Goal: Task Accomplishment & Management: Manage account settings

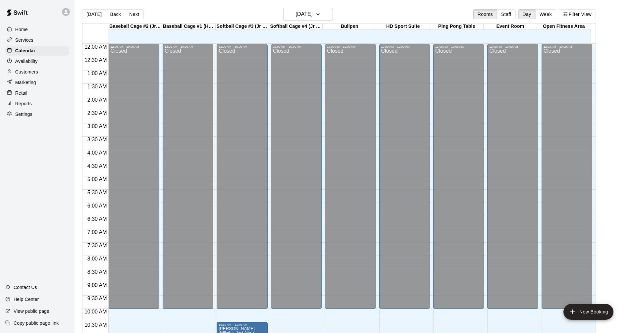
scroll to position [320, 0]
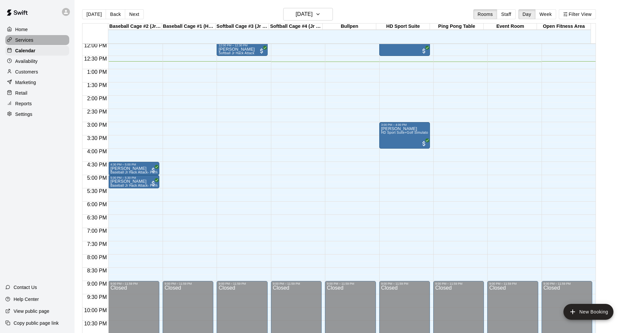
click at [43, 39] on div "Services" at bounding box center [37, 40] width 64 height 10
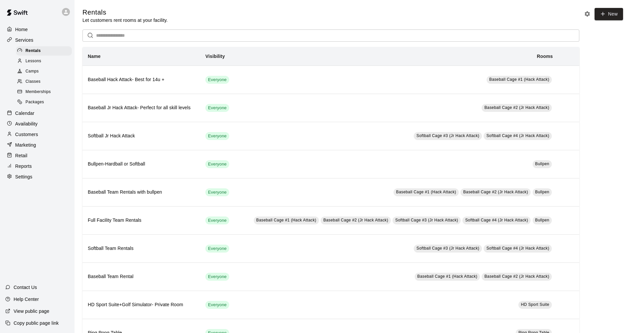
click at [32, 116] on p "Calendar" at bounding box center [24, 113] width 19 height 7
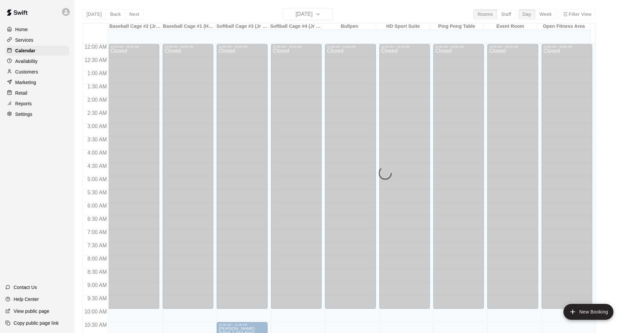
scroll to position [320, 0]
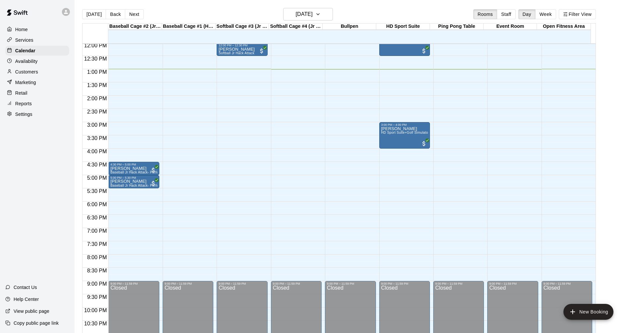
click at [58, 42] on div "Services" at bounding box center [37, 40] width 64 height 10
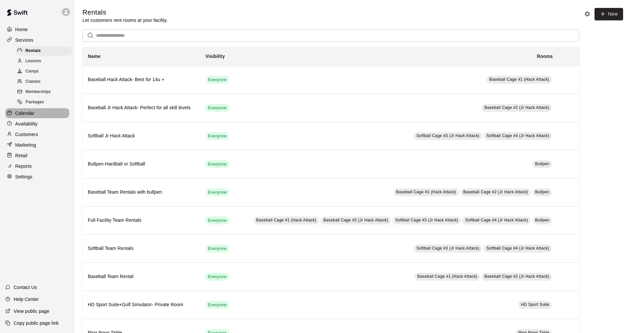
click at [43, 118] on div "Calendar" at bounding box center [37, 113] width 64 height 10
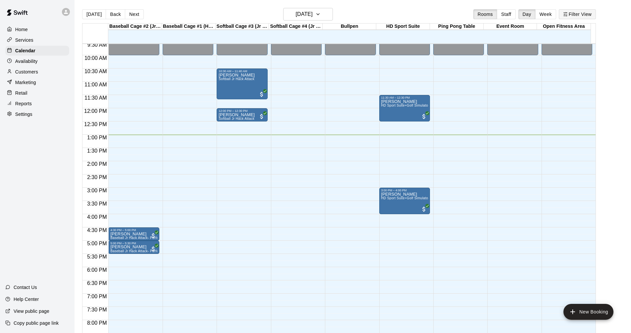
scroll to position [286, 0]
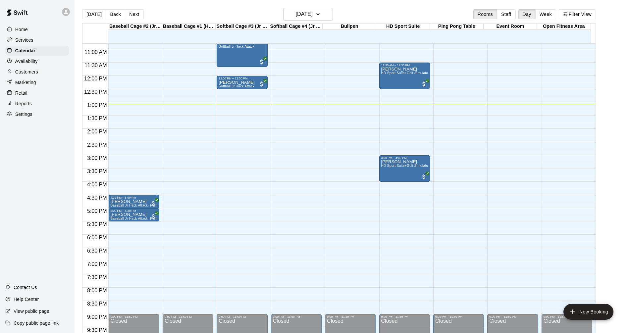
click at [35, 40] on div "Services" at bounding box center [37, 40] width 64 height 10
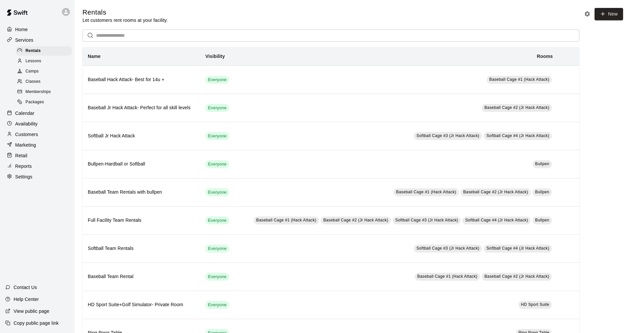
click at [44, 108] on link "Packages" at bounding box center [45, 102] width 59 height 10
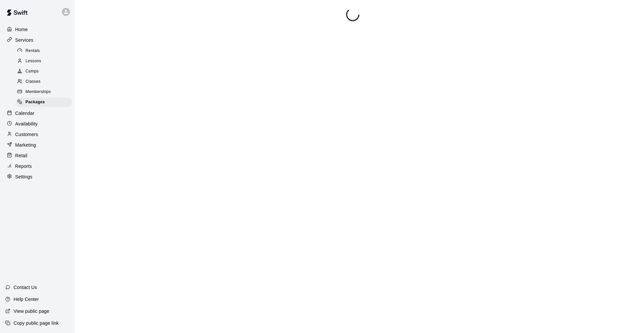
click at [43, 118] on div "Calendar" at bounding box center [37, 113] width 64 height 10
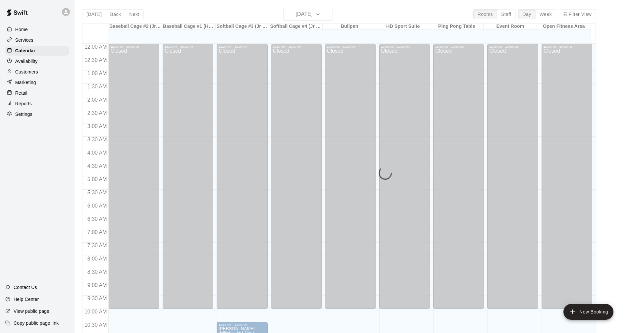
scroll to position [320, 0]
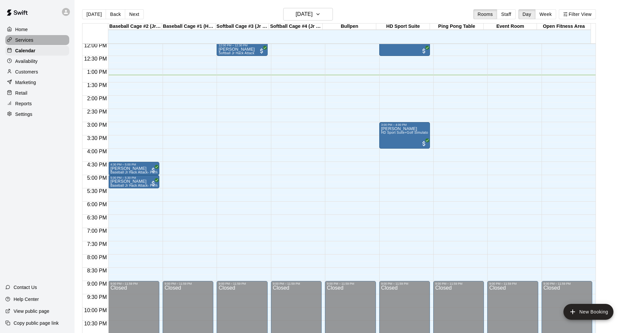
click at [43, 37] on div "Services" at bounding box center [37, 40] width 64 height 10
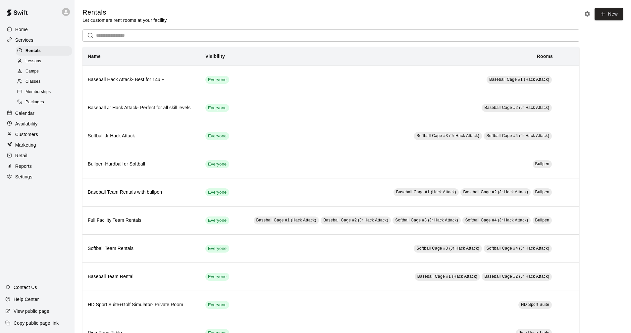
click at [38, 108] on link "Packages" at bounding box center [45, 102] width 59 height 10
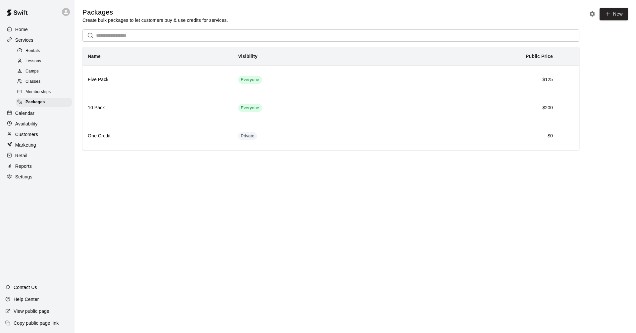
click at [39, 118] on div "Calendar" at bounding box center [37, 113] width 64 height 10
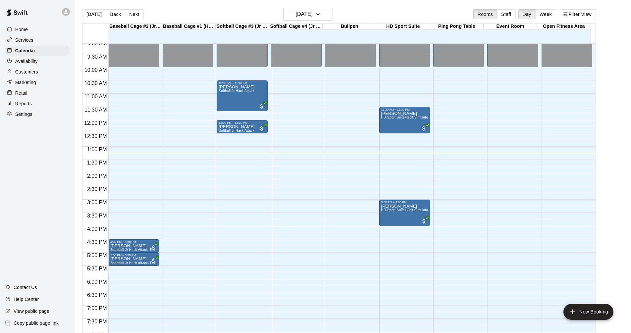
scroll to position [220, 0]
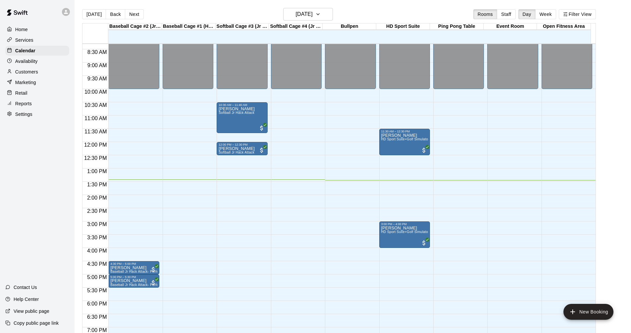
click at [37, 40] on div "Services" at bounding box center [37, 40] width 64 height 10
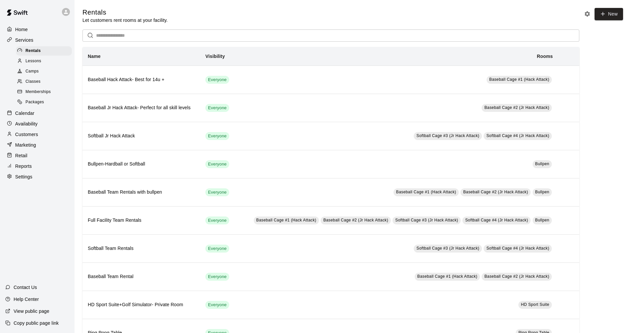
click at [49, 118] on div "Calendar" at bounding box center [37, 113] width 64 height 10
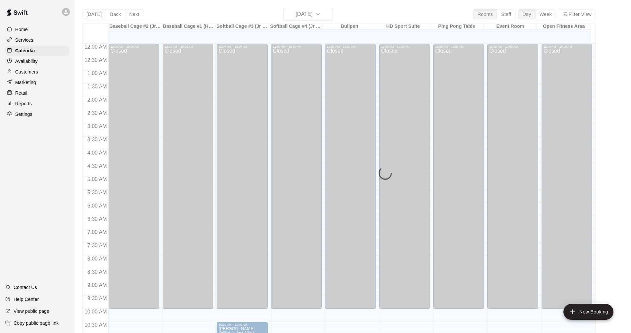
scroll to position [320, 0]
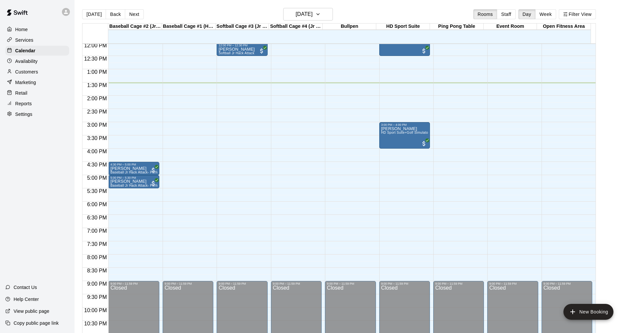
click at [47, 42] on div "Services" at bounding box center [37, 40] width 64 height 10
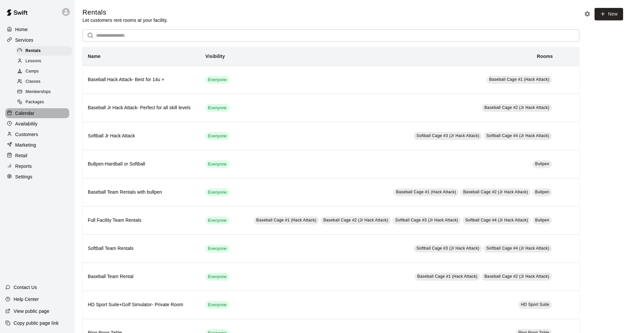
click at [53, 122] on div "Home Services Rentals Lessons Camps Classes Memberships Packages Calendar Avail…" at bounding box center [37, 103] width 75 height 159
click at [55, 116] on div "Calendar" at bounding box center [37, 113] width 64 height 10
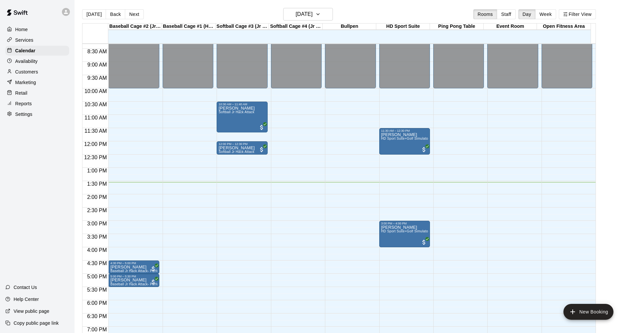
scroll to position [220, 0]
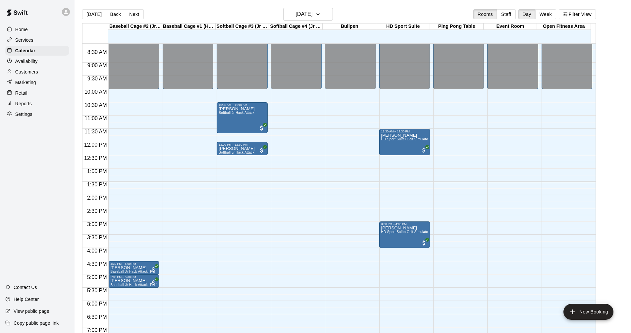
click at [47, 37] on div "Services" at bounding box center [37, 40] width 64 height 10
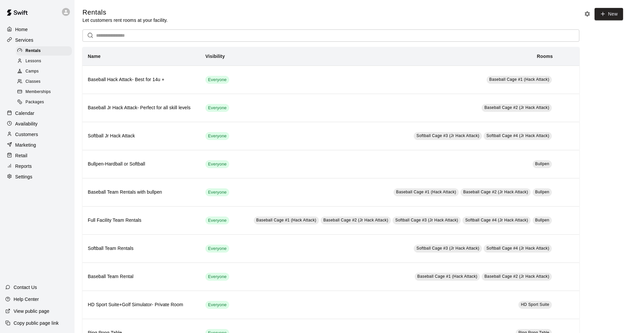
click at [40, 118] on div "Calendar" at bounding box center [37, 113] width 64 height 10
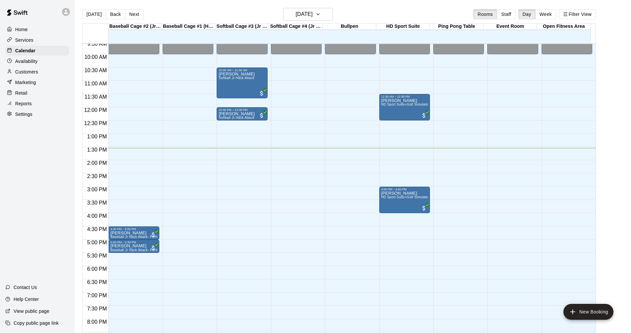
scroll to position [253, 0]
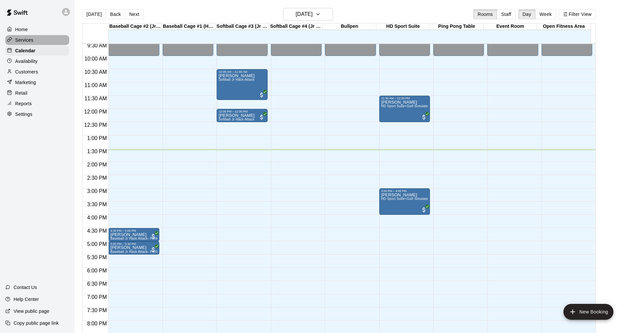
click at [31, 41] on p "Services" at bounding box center [24, 40] width 18 height 7
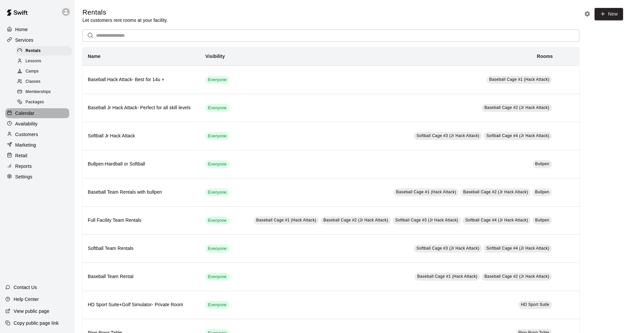
click at [41, 117] on div "Calendar" at bounding box center [37, 113] width 64 height 10
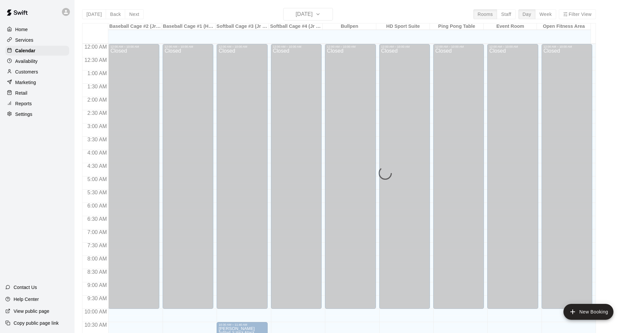
scroll to position [320, 0]
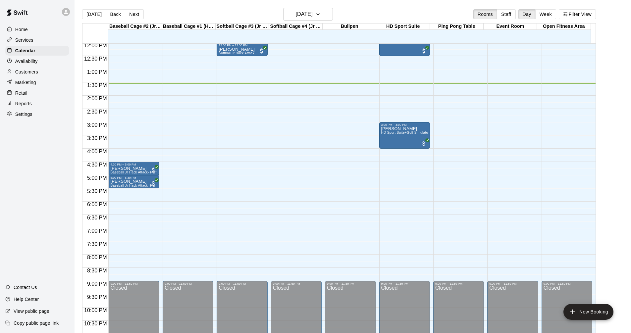
click at [42, 39] on div "Services" at bounding box center [37, 40] width 64 height 10
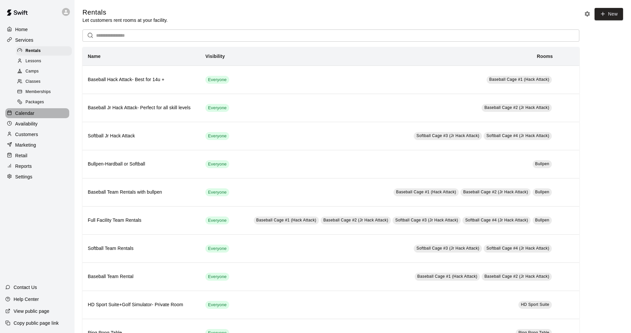
click at [46, 118] on div "Calendar" at bounding box center [37, 113] width 64 height 10
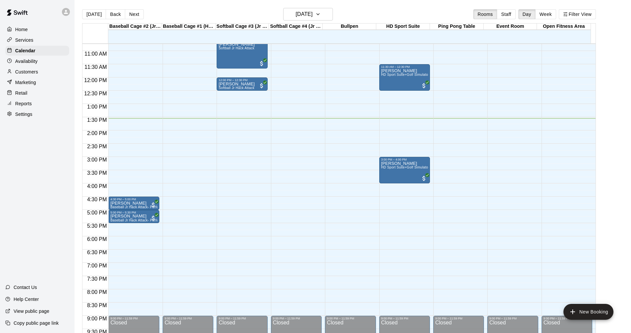
scroll to position [253, 0]
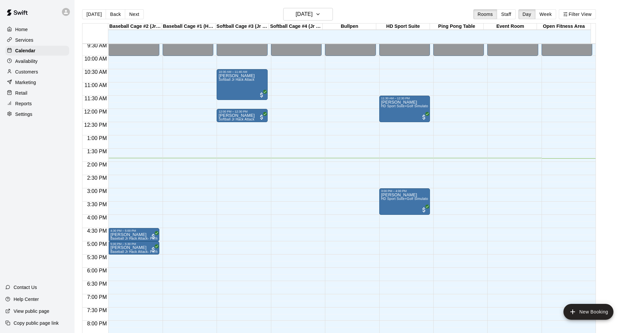
click at [34, 40] on div "Services" at bounding box center [37, 40] width 64 height 10
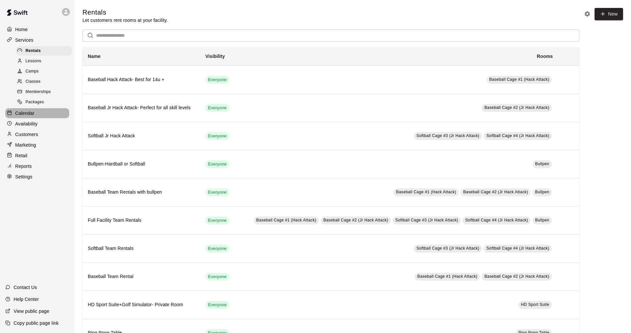
click at [49, 116] on div "Calendar" at bounding box center [37, 113] width 64 height 10
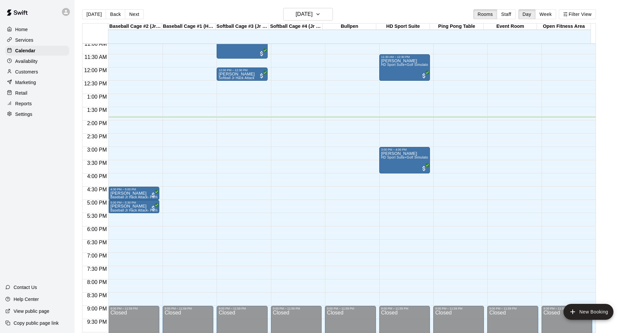
scroll to position [253, 0]
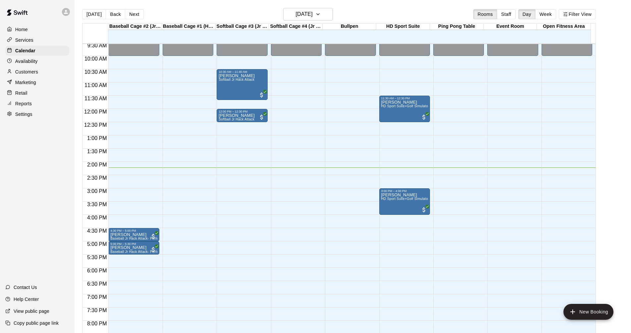
click at [24, 37] on p "Services" at bounding box center [24, 40] width 18 height 7
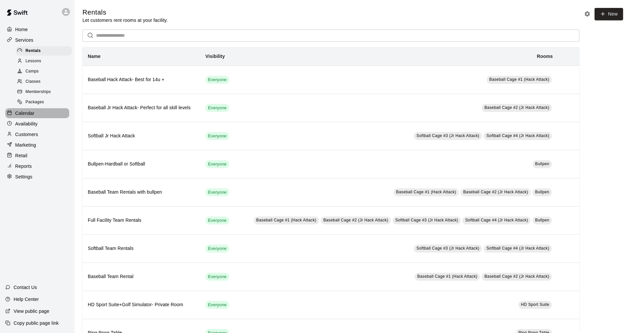
click at [43, 112] on div "Calendar" at bounding box center [37, 113] width 64 height 10
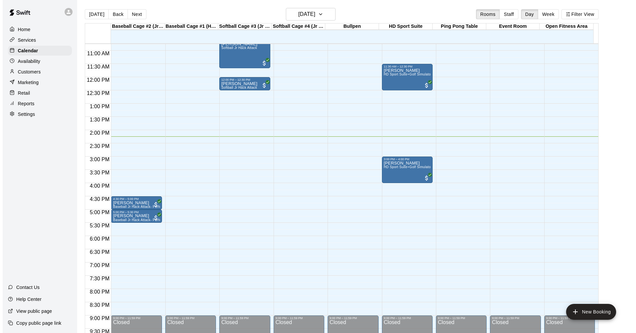
scroll to position [253, 0]
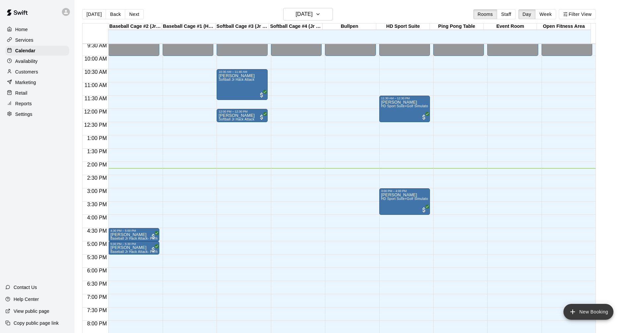
click at [599, 315] on button "New Booking" at bounding box center [589, 312] width 50 height 16
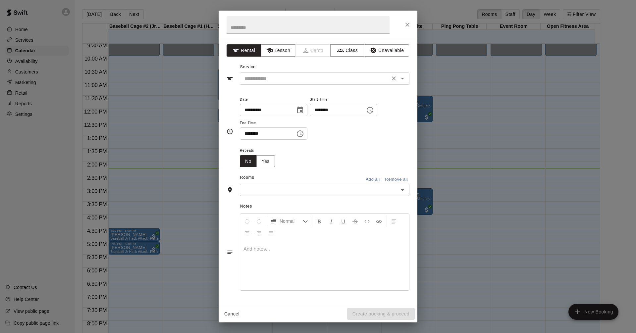
click at [402, 78] on icon "Open" at bounding box center [402, 79] width 3 height 2
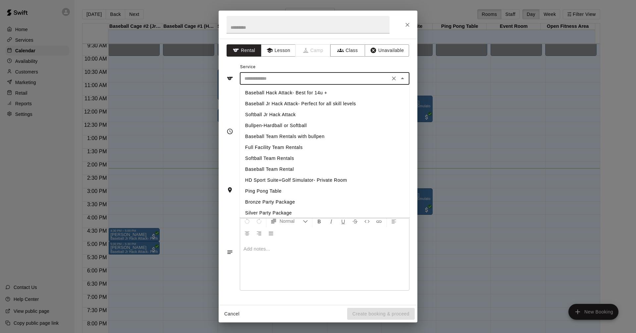
click at [290, 105] on li "Baseball Jr Hack Attack- Perfect for all skill levels" at bounding box center [325, 103] width 170 height 11
type input "**********"
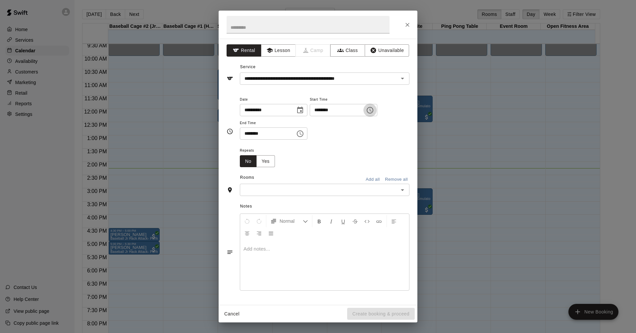
click at [374, 109] on icon "Choose time, selected time is 2:00 PM" at bounding box center [370, 110] width 8 height 8
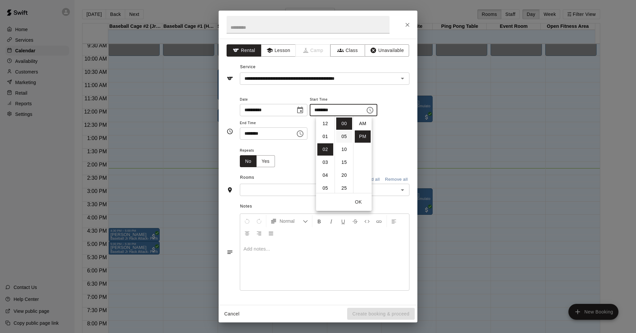
scroll to position [12, 0]
click at [343, 170] on li "30" at bounding box center [344, 168] width 16 height 12
type input "********"
click at [303, 136] on icon "Choose time, selected time is 2:30 PM" at bounding box center [300, 134] width 8 height 8
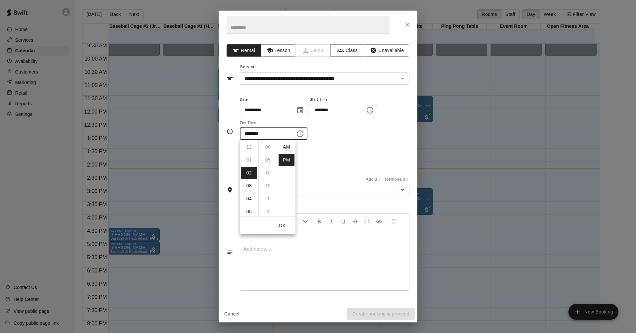
scroll to position [12, 0]
click at [249, 159] on li "03" at bounding box center [249, 160] width 16 height 12
click at [267, 147] on li "00" at bounding box center [268, 147] width 16 height 12
type input "********"
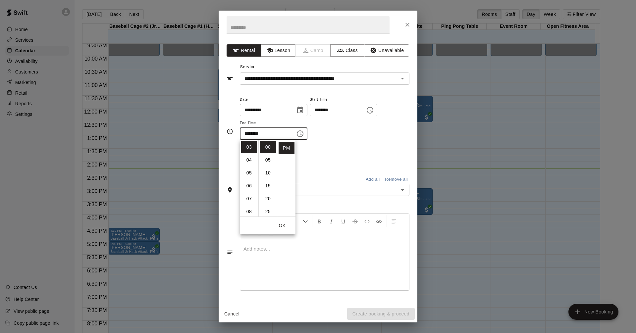
click at [401, 191] on icon "Open" at bounding box center [403, 190] width 8 height 8
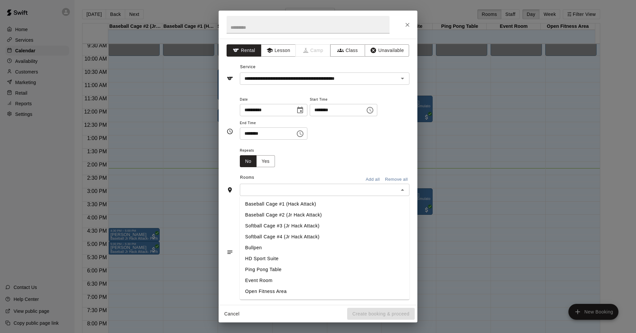
click at [318, 218] on li "Baseball Cage #2 (Jr Hack Attack)" at bounding box center [325, 215] width 170 height 11
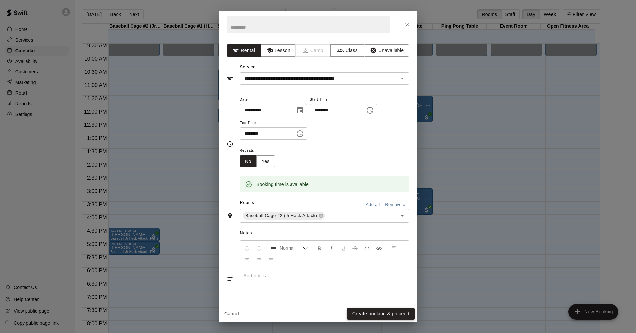
click at [383, 310] on button "Create booking & proceed" at bounding box center [381, 314] width 68 height 12
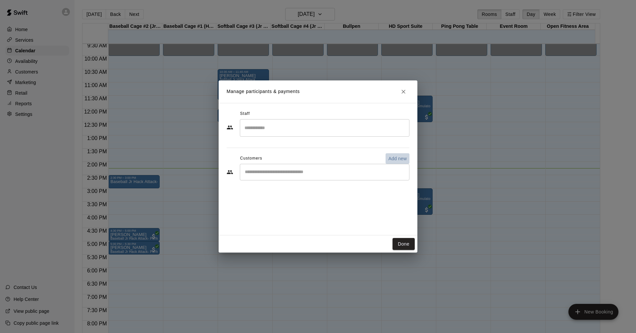
click at [398, 161] on p "Add new" at bounding box center [397, 158] width 19 height 7
select select "**"
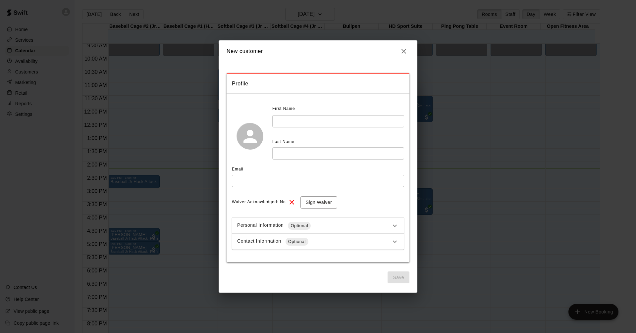
click at [315, 123] on input "text" at bounding box center [338, 121] width 132 height 12
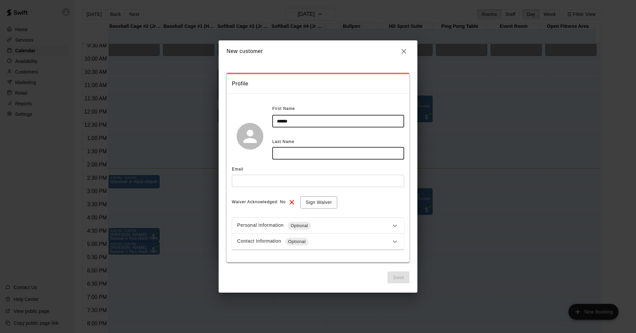
type input "******"
click at [316, 154] on input "text" at bounding box center [338, 153] width 132 height 12
type input "********"
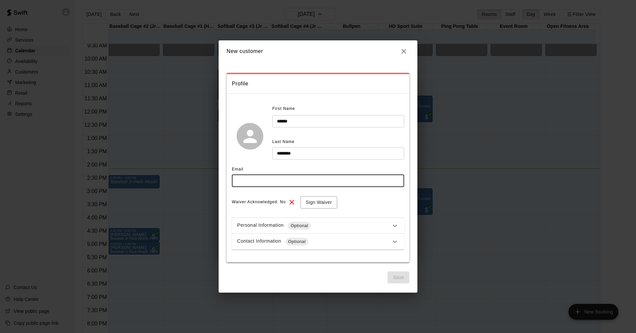
click at [308, 181] on input "text" at bounding box center [318, 181] width 172 height 12
click at [384, 200] on div "Waiver Acknowledged: No Sign Waiver" at bounding box center [318, 203] width 172 height 12
click at [371, 210] on div "**********" at bounding box center [318, 177] width 172 height 146
click at [396, 223] on icon at bounding box center [395, 226] width 8 height 8
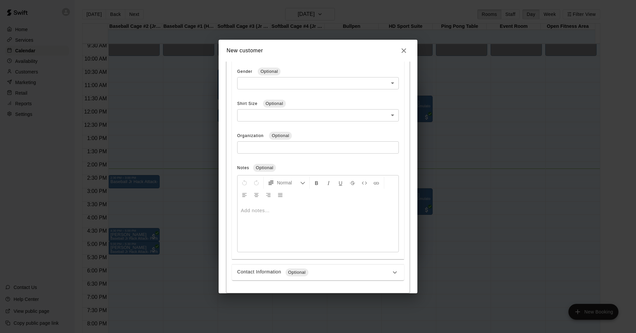
scroll to position [248, 0]
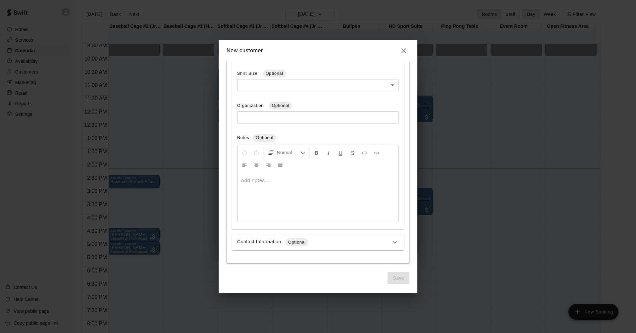
click at [369, 242] on div "Contact Information Optional" at bounding box center [314, 243] width 154 height 8
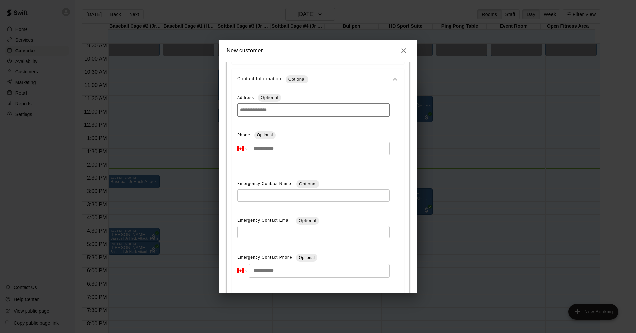
click at [331, 147] on input "tel" at bounding box center [319, 149] width 141 height 14
click at [256, 149] on input "**********" at bounding box center [319, 149] width 141 height 14
type input "**********"
click at [306, 137] on div "Phone Optional" at bounding box center [313, 135] width 152 height 11
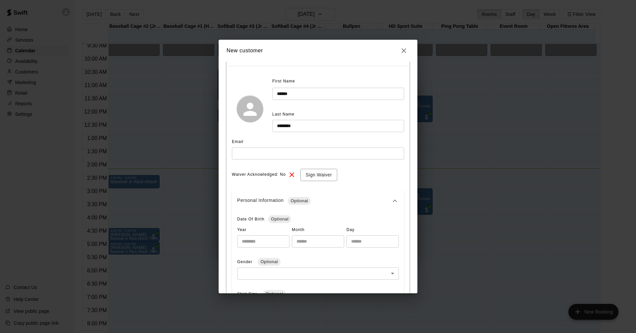
scroll to position [25, 0]
click at [331, 178] on button "Sign Waiver" at bounding box center [319, 177] width 37 height 12
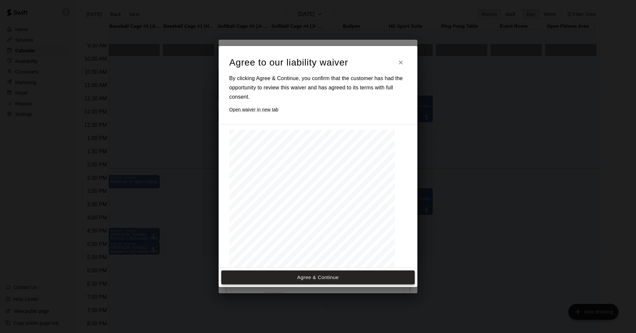
click at [358, 276] on button "Agree & Continue" at bounding box center [318, 278] width 194 height 14
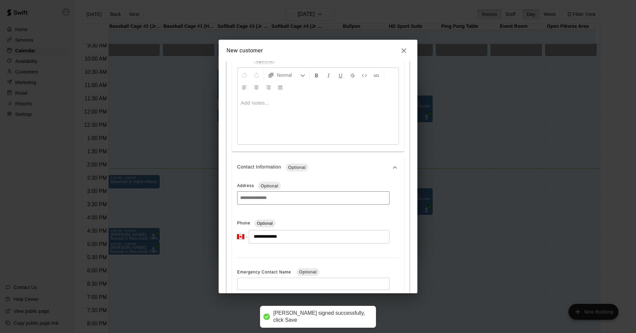
scroll to position [455, 0]
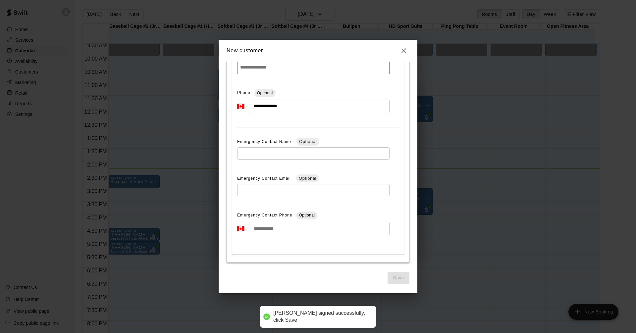
click at [369, 273] on div "Save" at bounding box center [318, 278] width 183 height 12
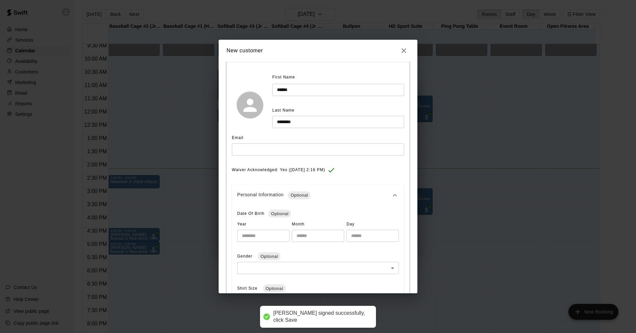
scroll to position [24, 0]
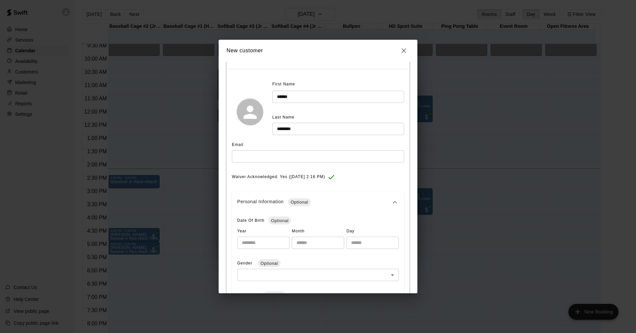
drag, startPoint x: 297, startPoint y: 158, endPoint x: 308, endPoint y: 157, distance: 11.3
click at [297, 158] on input "text" at bounding box center [318, 156] width 172 height 12
type input "**********"
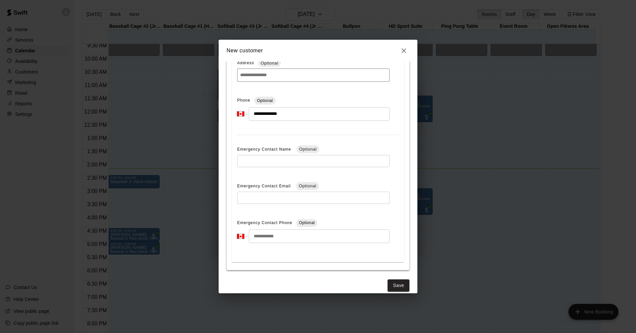
scroll to position [455, 0]
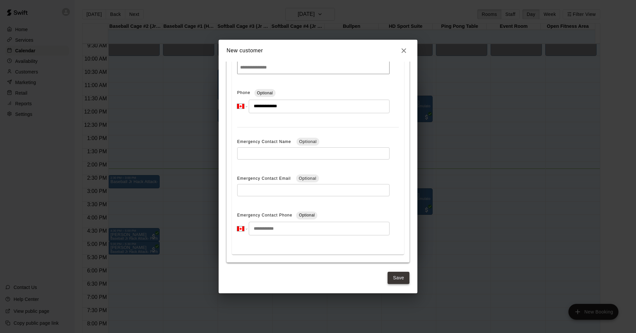
click at [398, 276] on button "Save" at bounding box center [399, 278] width 22 height 12
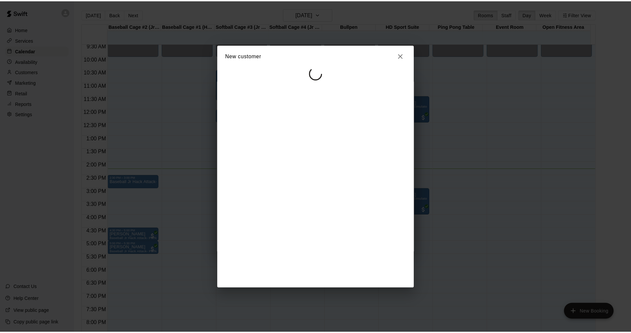
scroll to position [0, 0]
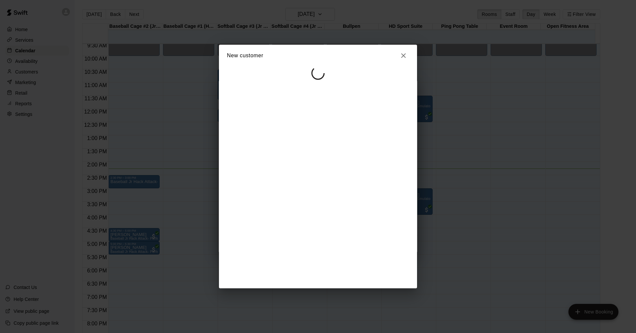
select select "**"
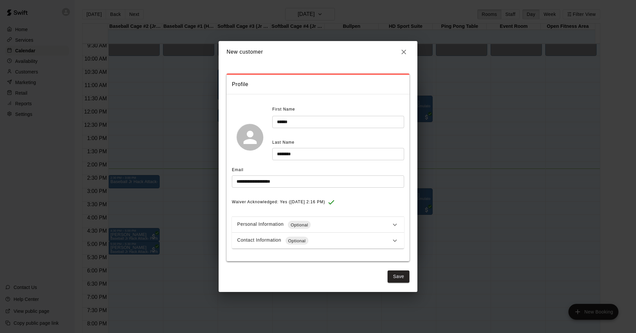
click at [403, 55] on icon "button" at bounding box center [404, 52] width 8 height 8
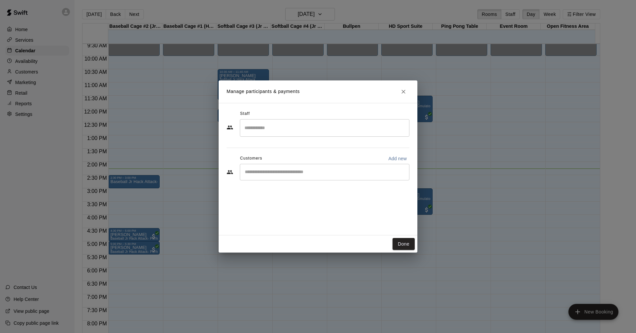
click at [339, 175] on input "Start typing to search customers..." at bounding box center [325, 172] width 164 height 7
type input "**********"
click at [402, 171] on icon "Clear" at bounding box center [402, 172] width 7 height 7
click at [399, 155] on p "Add new" at bounding box center [397, 158] width 19 height 7
select select "**"
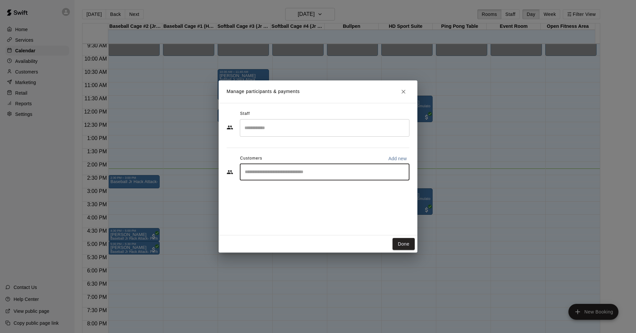
select select "**"
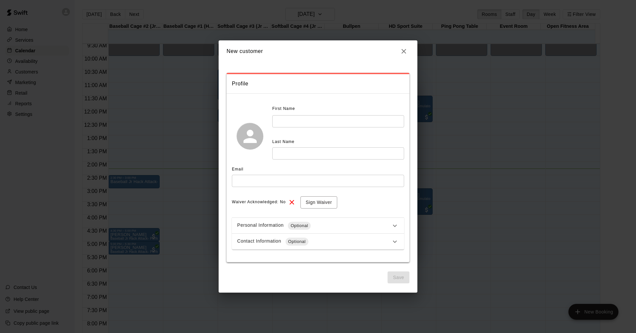
click at [330, 118] on input "text" at bounding box center [338, 121] width 132 height 12
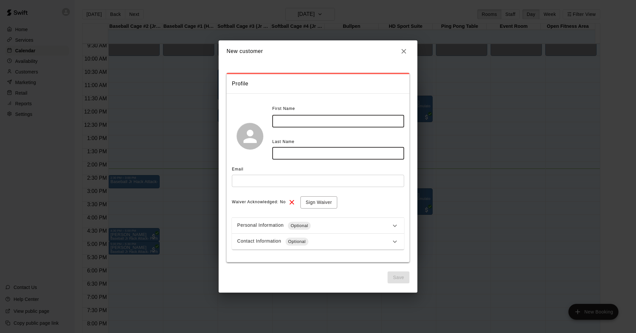
click at [405, 51] on icon "button" at bounding box center [404, 51] width 8 height 8
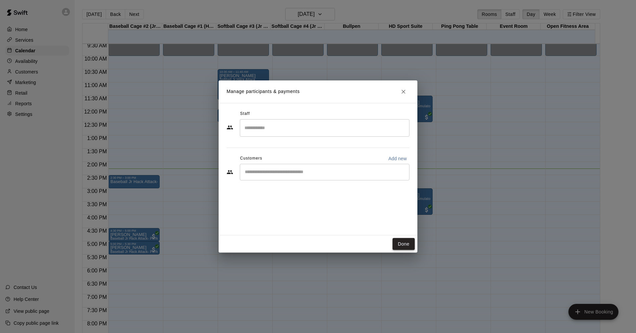
click at [404, 243] on button "Done" at bounding box center [404, 244] width 22 height 12
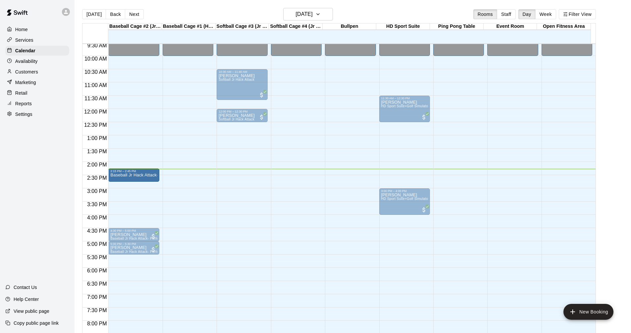
drag, startPoint x: 144, startPoint y: 183, endPoint x: 144, endPoint y: 178, distance: 4.6
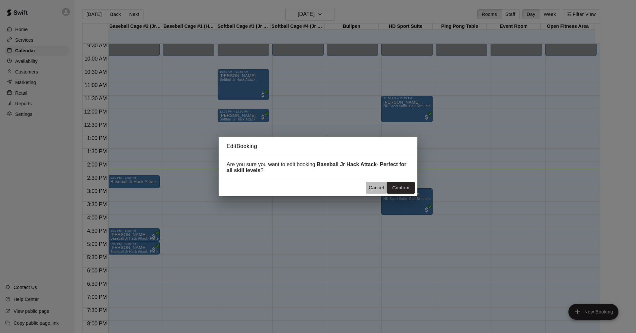
click at [371, 188] on button "Cancel" at bounding box center [376, 188] width 21 height 12
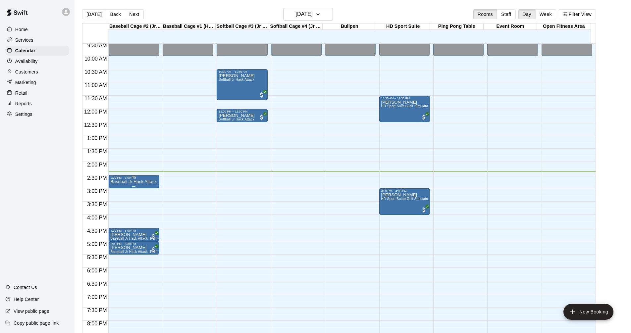
click at [135, 182] on p "Baseball Jr Hack Attack- Perfect for all skill levels" at bounding box center [133, 182] width 47 height 0
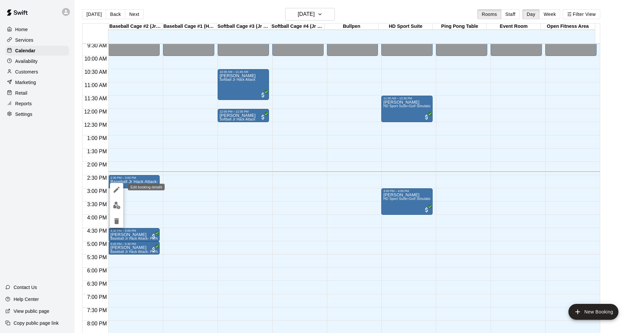
click at [116, 192] on icon "edit" at bounding box center [117, 190] width 8 height 8
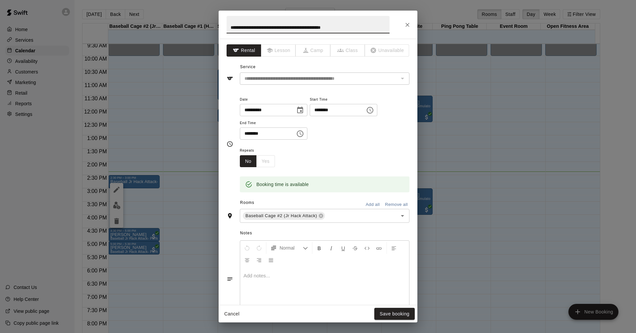
click at [302, 279] on p at bounding box center [325, 276] width 162 height 7
click at [408, 315] on button "Save booking" at bounding box center [395, 314] width 40 height 12
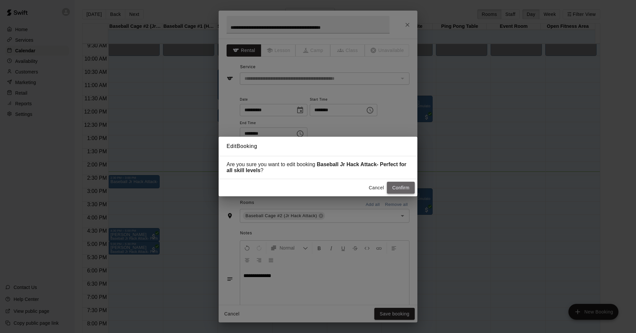
click at [403, 192] on button "Confirm" at bounding box center [401, 188] width 28 height 12
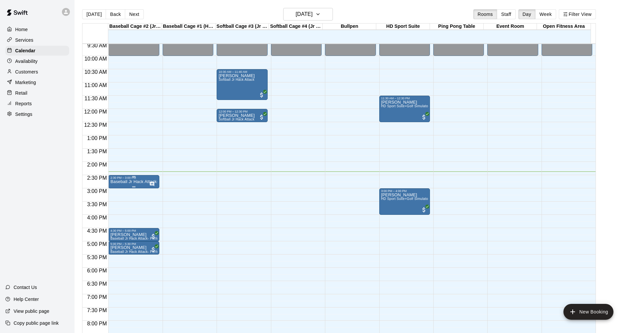
click at [128, 182] on p "Baseball Jr Hack Attack- Perfect for all skill levels" at bounding box center [133, 182] width 47 height 0
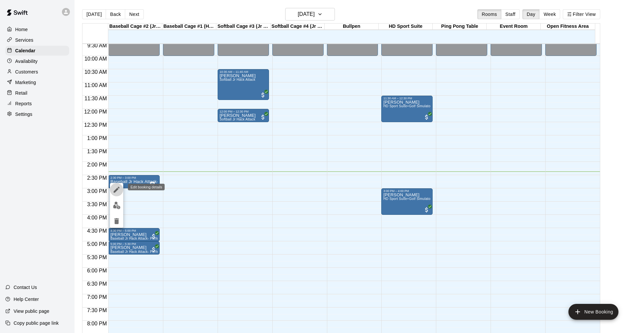
click at [116, 192] on icon "edit" at bounding box center [117, 190] width 8 height 8
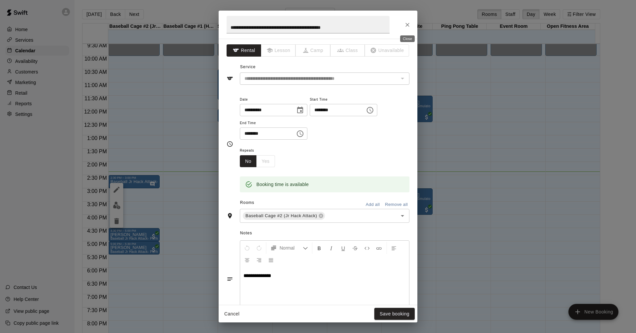
click at [408, 24] on icon "Close" at bounding box center [407, 25] width 7 height 7
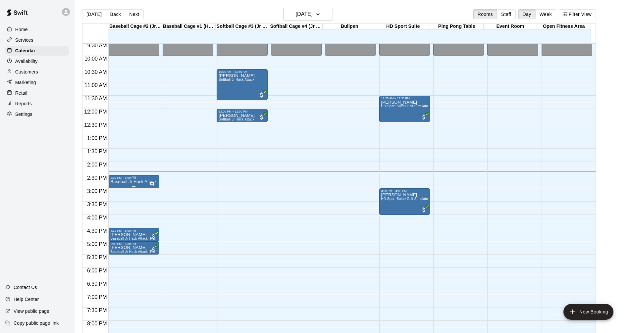
click at [138, 182] on p "Baseball Jr Hack Attack- Perfect for all skill levels" at bounding box center [133, 182] width 47 height 0
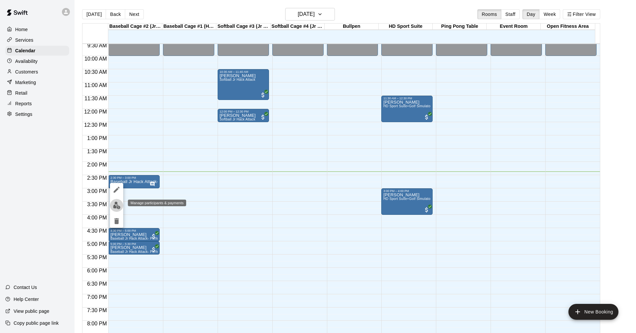
click at [115, 202] on button "edit" at bounding box center [116, 205] width 13 height 13
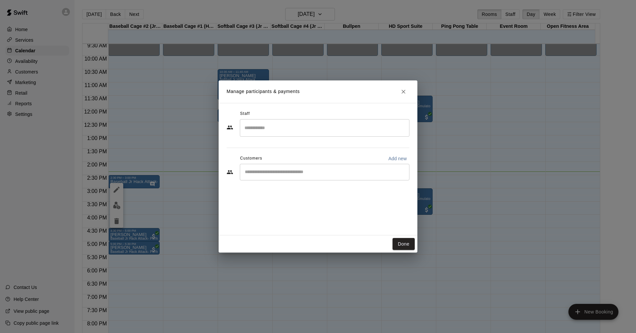
click at [318, 174] on input "Start typing to search customers..." at bounding box center [325, 172] width 164 height 7
type input "***"
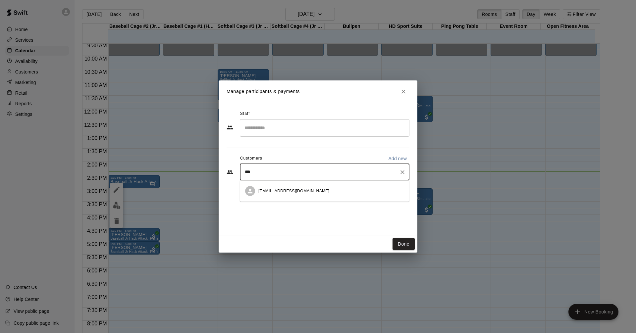
click at [299, 194] on div "[EMAIL_ADDRESS][DOMAIN_NAME]" at bounding box center [294, 191] width 71 height 7
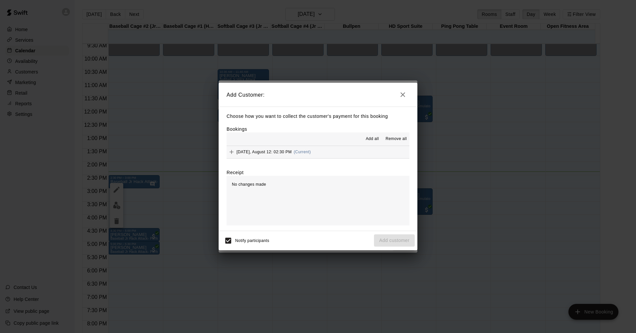
click at [342, 151] on button "[DATE], August 12: 02:30 PM (Current)" at bounding box center [318, 152] width 183 height 12
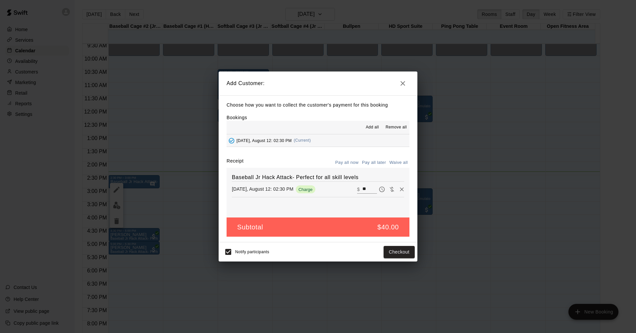
click at [373, 163] on button "Pay all later" at bounding box center [375, 163] width 28 height 10
click at [398, 255] on button "Add customer" at bounding box center [394, 252] width 41 height 12
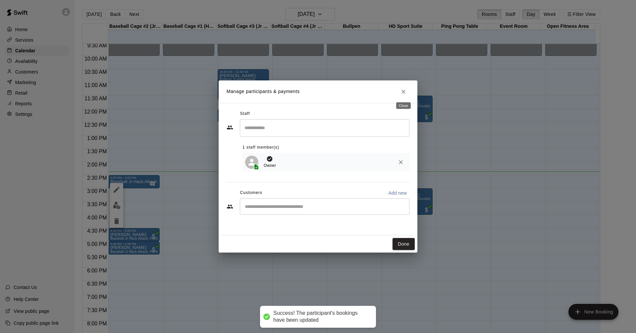
click at [406, 92] on icon "Close" at bounding box center [403, 91] width 7 height 7
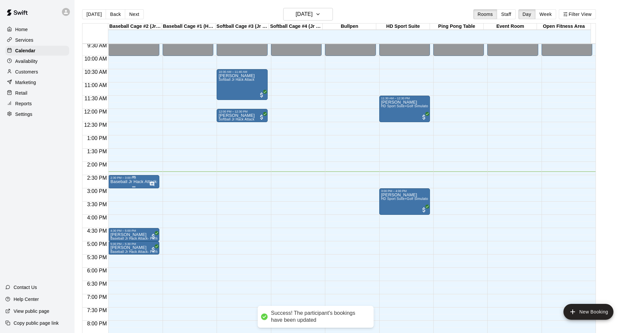
click at [134, 182] on p "Baseball Jr Hack Attack- Perfect for all skill levels" at bounding box center [133, 182] width 47 height 0
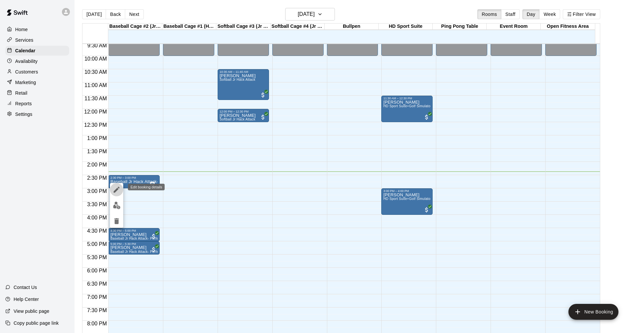
click at [115, 190] on icon "edit" at bounding box center [117, 190] width 8 height 8
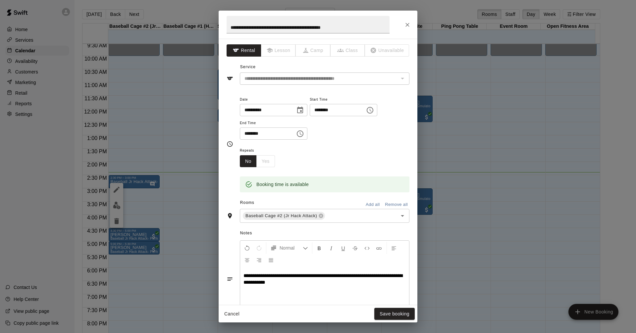
click at [319, 290] on div "**********" at bounding box center [324, 293] width 169 height 50
click at [405, 312] on button "Save booking" at bounding box center [395, 314] width 40 height 12
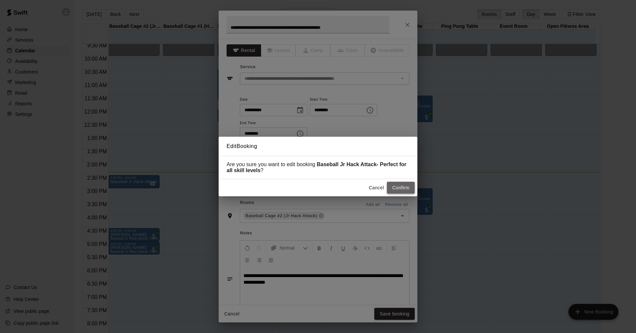
click at [401, 187] on button "Confirm" at bounding box center [401, 188] width 28 height 12
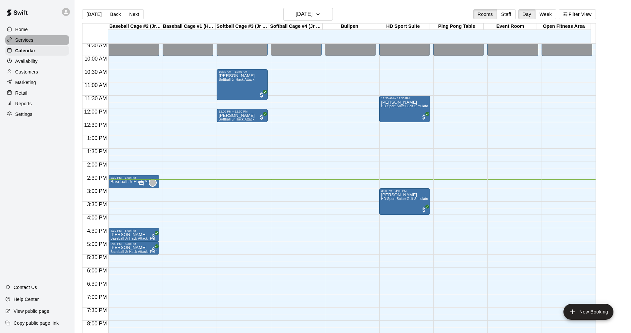
click at [42, 40] on div "Services" at bounding box center [37, 40] width 64 height 10
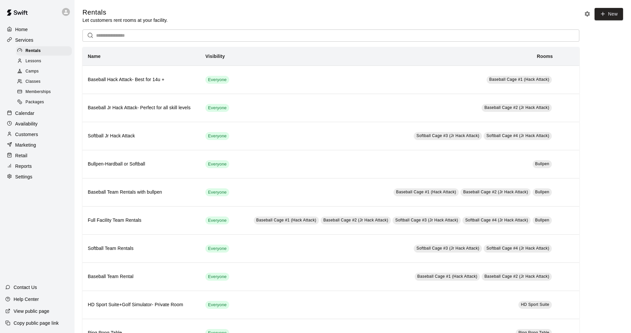
click at [39, 115] on div "Calendar" at bounding box center [37, 113] width 64 height 10
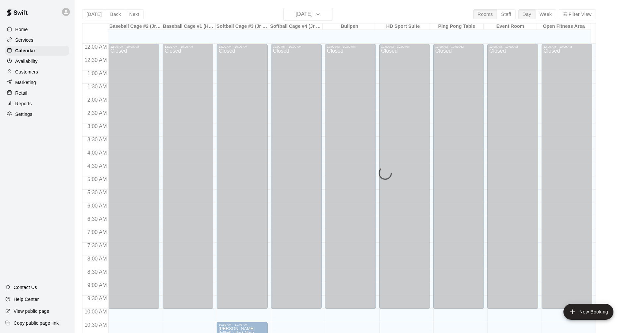
scroll to position [320, 0]
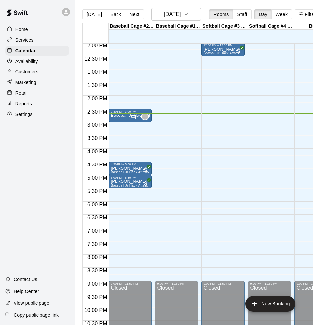
click at [135, 111] on div at bounding box center [129, 110] width 39 height 1
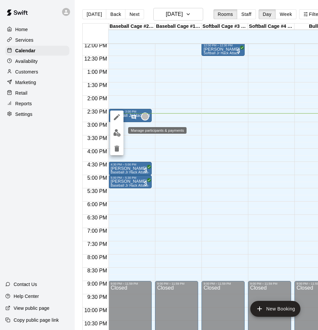
click at [117, 133] on img "edit" at bounding box center [117, 133] width 8 height 8
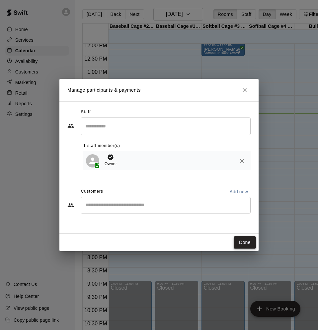
click at [248, 244] on button "Done" at bounding box center [244, 243] width 22 height 12
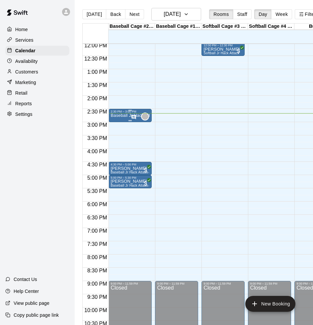
click at [131, 115] on icon "Has notes" at bounding box center [133, 117] width 5 height 5
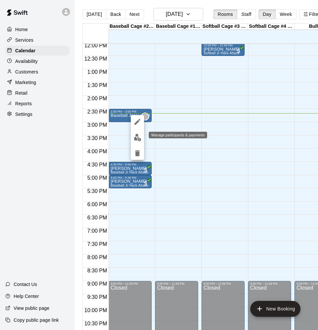
click at [137, 137] on img "edit" at bounding box center [138, 138] width 8 height 8
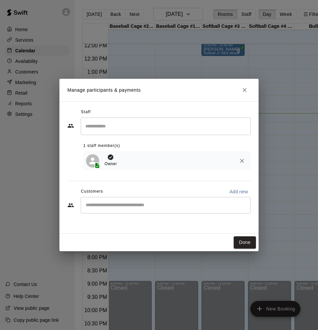
click at [151, 212] on div "​" at bounding box center [166, 205] width 170 height 17
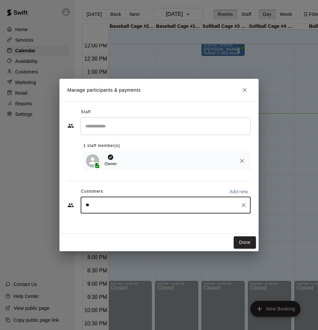
type input "***"
click at [145, 229] on div "[EMAIL_ADDRESS][DOMAIN_NAME]" at bounding box center [166, 225] width 170 height 21
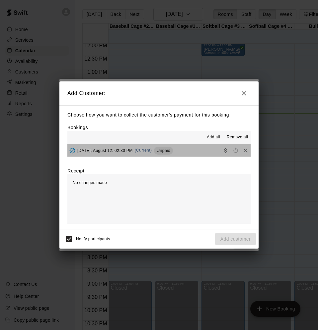
click at [186, 151] on button "[DATE], August 12: 02:30 PM (Current) Unpaid" at bounding box center [158, 151] width 183 height 12
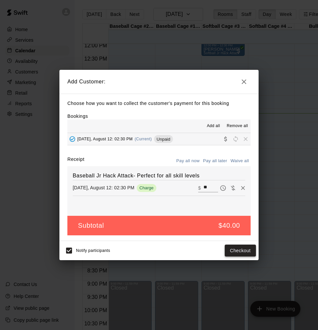
click at [238, 246] on button "Checkout" at bounding box center [239, 251] width 31 height 12
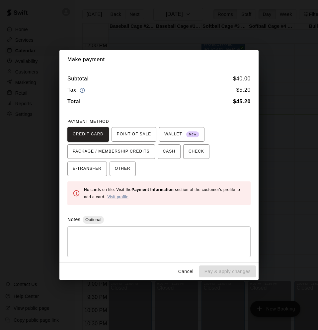
click at [195, 271] on button "Cancel" at bounding box center [185, 272] width 21 height 12
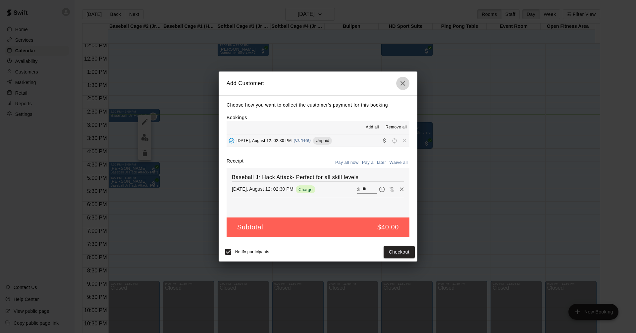
click at [399, 81] on icon "button" at bounding box center [403, 84] width 8 height 8
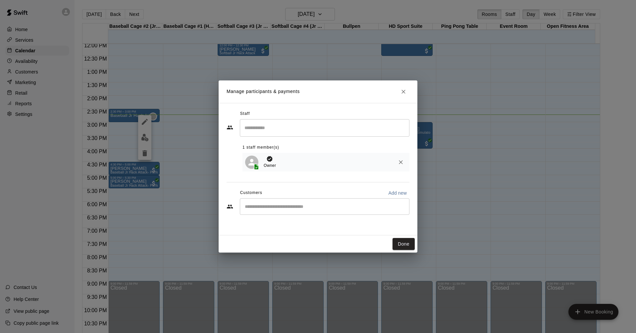
click at [402, 91] on icon "Close" at bounding box center [403, 91] width 7 height 7
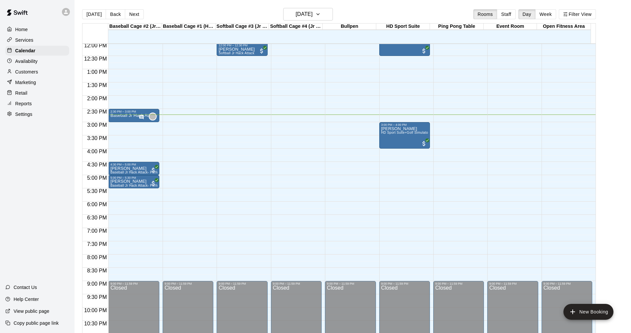
click at [46, 37] on div "Services" at bounding box center [37, 40] width 64 height 10
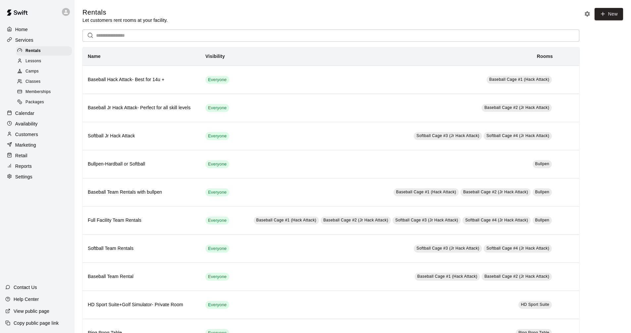
click at [32, 117] on p "Calendar" at bounding box center [24, 113] width 19 height 7
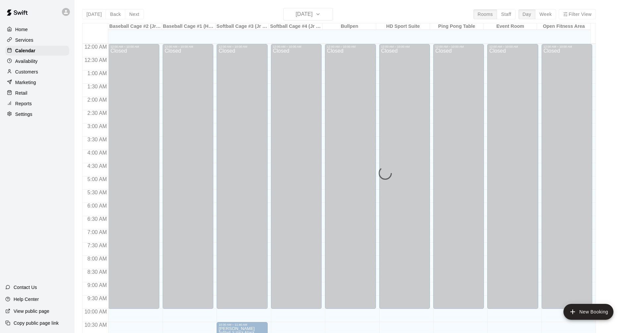
scroll to position [320, 0]
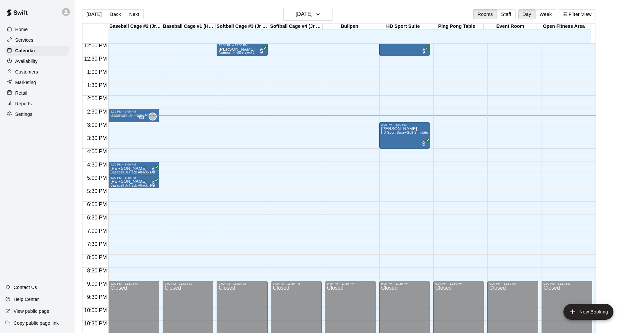
click at [46, 74] on div "Customers" at bounding box center [37, 72] width 64 height 10
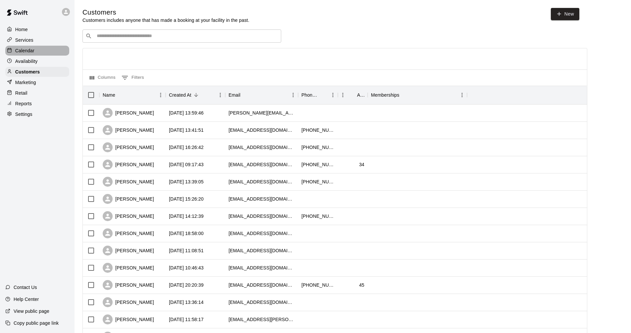
click at [42, 55] on div "Calendar" at bounding box center [37, 51] width 64 height 10
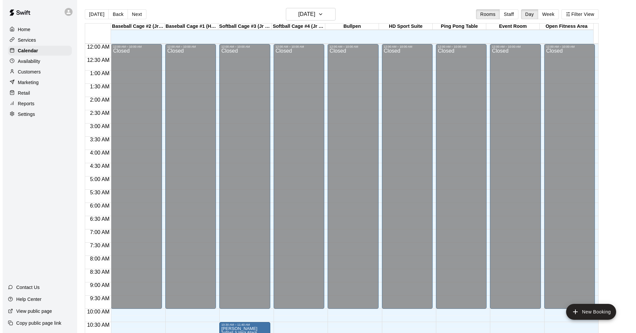
scroll to position [320, 0]
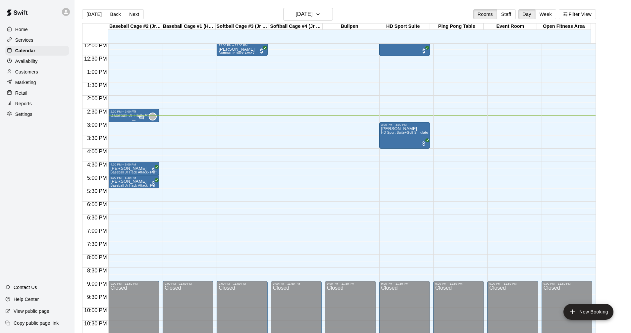
click at [139, 114] on div at bounding box center [142, 117] width 7 height 7
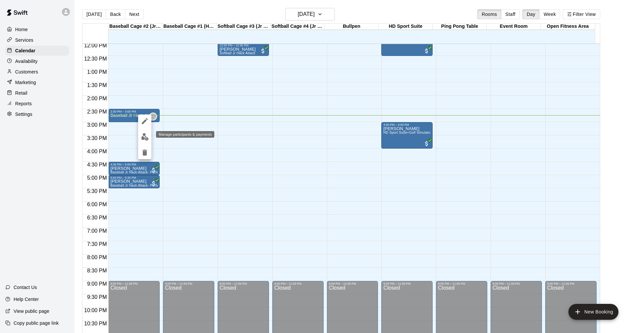
click at [145, 140] on img "edit" at bounding box center [145, 137] width 8 height 8
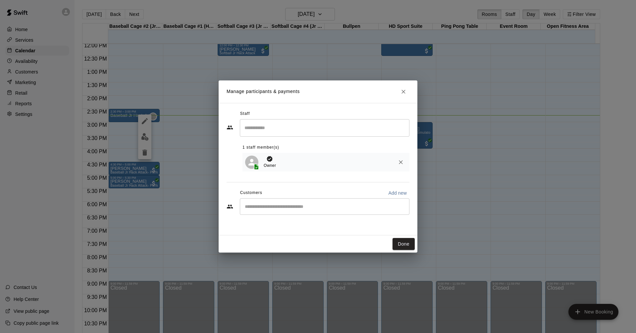
click at [358, 210] on input "Start typing to search customers..." at bounding box center [325, 207] width 164 height 7
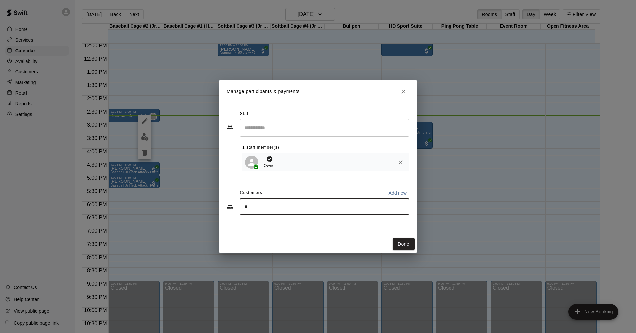
type input "**"
click at [324, 227] on div "[EMAIL_ADDRESS][DOMAIN_NAME]" at bounding box center [332, 226] width 146 height 7
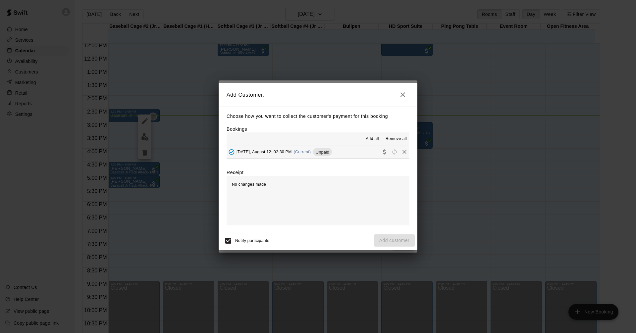
click at [335, 151] on button "[DATE], August 12: 02:30 PM (Current) Unpaid" at bounding box center [318, 152] width 183 height 12
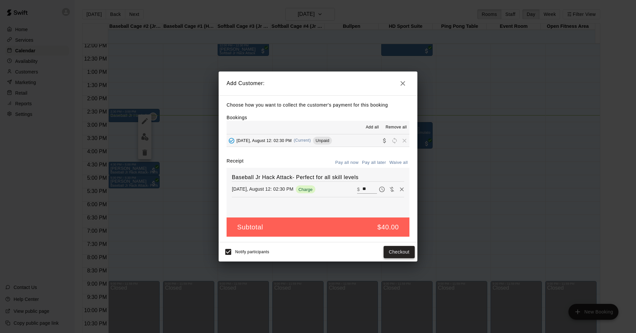
click at [400, 254] on button "Checkout" at bounding box center [399, 252] width 31 height 12
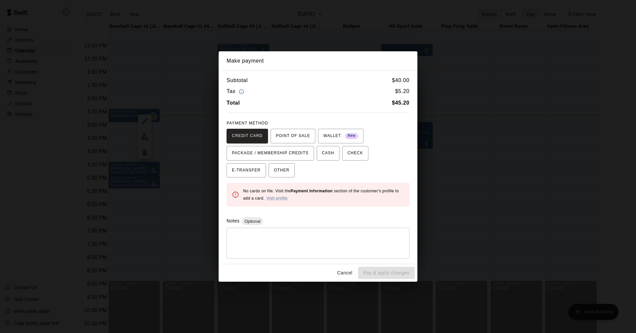
click at [326, 99] on div "Total $ 45.20" at bounding box center [318, 103] width 183 height 9
click at [350, 80] on div "Subtotal $ 40.00" at bounding box center [318, 80] width 183 height 9
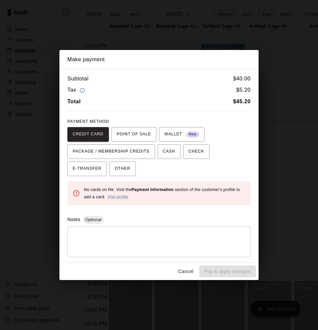
click at [160, 61] on h2 "Make payment" at bounding box center [158, 59] width 199 height 19
drag, startPoint x: 125, startPoint y: 133, endPoint x: 136, endPoint y: 131, distance: 11.5
click at [125, 133] on span "POINT OF SALE" at bounding box center [134, 134] width 34 height 11
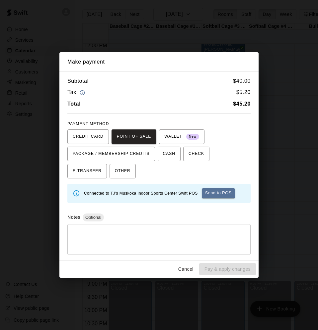
click at [192, 269] on button "Cancel" at bounding box center [185, 269] width 21 height 12
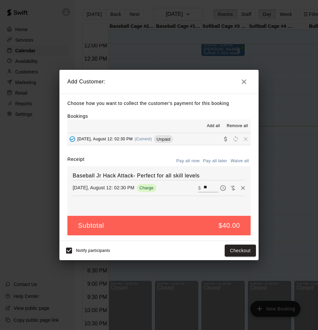
click at [242, 80] on icon "button" at bounding box center [243, 82] width 5 height 5
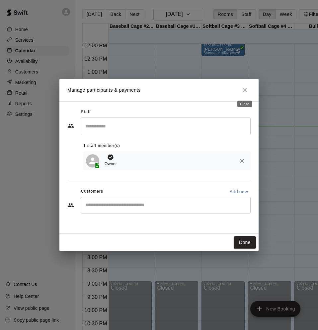
click at [242, 88] on icon "Close" at bounding box center [244, 90] width 7 height 7
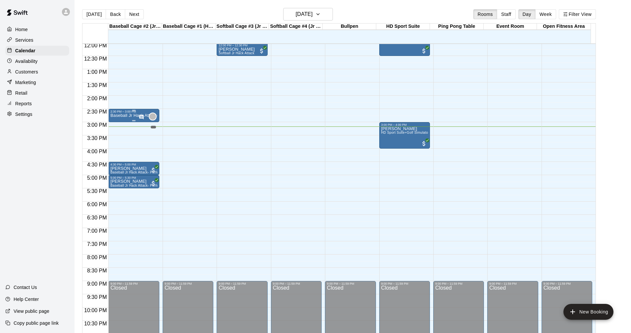
click at [156, 117] on div "" at bounding box center [153, 117] width 8 height 8
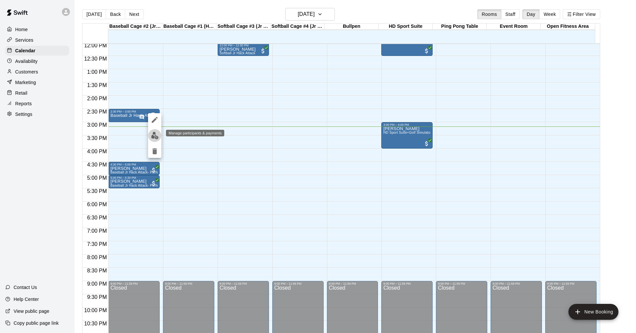
click at [153, 131] on button "edit" at bounding box center [154, 135] width 13 height 13
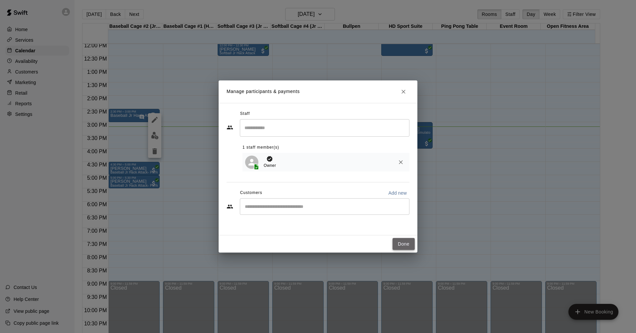
click at [403, 244] on button "Done" at bounding box center [404, 244] width 22 height 12
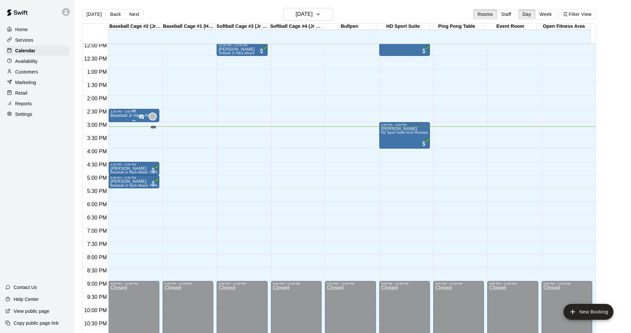
click at [156, 116] on div "" at bounding box center [153, 117] width 8 height 8
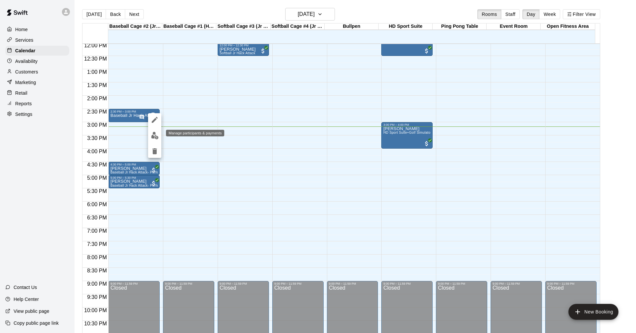
click at [153, 133] on img "edit" at bounding box center [155, 136] width 8 height 8
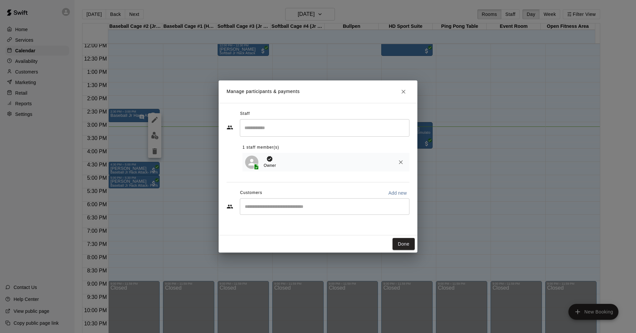
click at [279, 202] on div "​" at bounding box center [325, 207] width 170 height 17
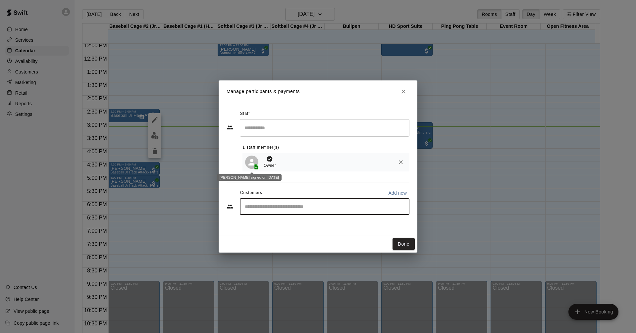
click at [256, 167] on icon at bounding box center [257, 167] width 4 height 6
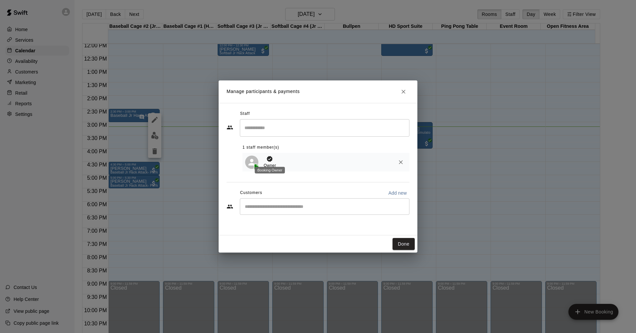
click at [269, 160] on icon "Booking Owner" at bounding box center [270, 159] width 6 height 6
click at [274, 167] on div "Booking Owner" at bounding box center [270, 170] width 30 height 7
click at [280, 203] on div "​" at bounding box center [325, 207] width 170 height 17
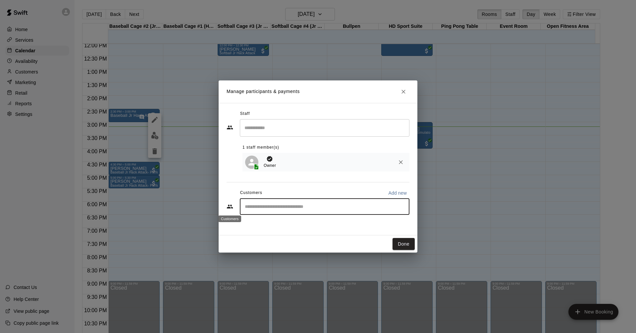
click at [230, 207] on icon "Customers" at bounding box center [230, 207] width 7 height 7
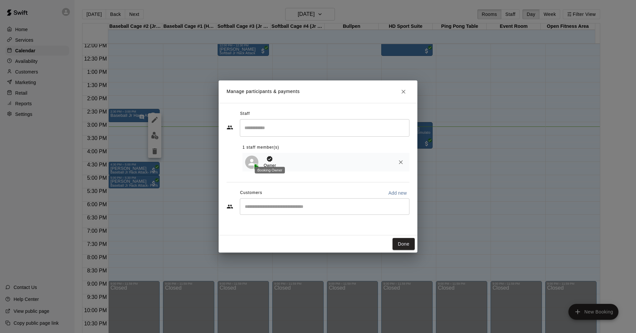
click at [271, 170] on div "Booking Owner" at bounding box center [270, 170] width 30 height 7
click at [230, 205] on icon "Customers" at bounding box center [230, 207] width 7 height 7
click at [289, 213] on div "​" at bounding box center [325, 207] width 170 height 17
click at [268, 159] on icon "Booking Owner" at bounding box center [269, 159] width 7 height 7
click at [268, 166] on div "Booking Owner" at bounding box center [269, 168] width 31 height 12
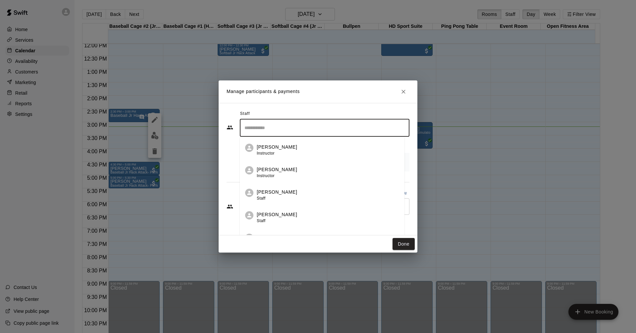
click at [267, 134] on input "Search staff" at bounding box center [325, 128] width 164 height 12
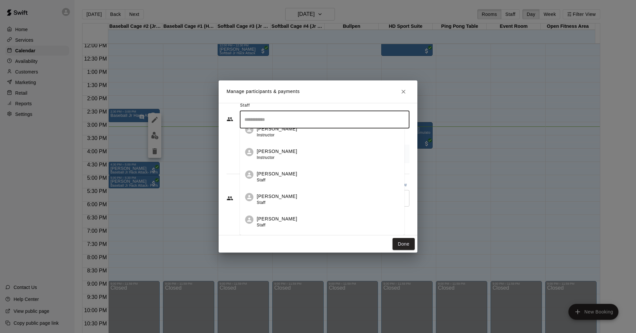
scroll to position [0, 0]
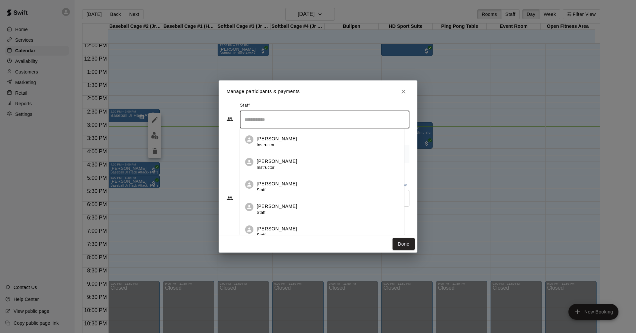
click at [466, 102] on div "Manage participants & payments Staff ​ [PERSON_NAME] Instructor [PERSON_NAME] I…" at bounding box center [318, 166] width 636 height 333
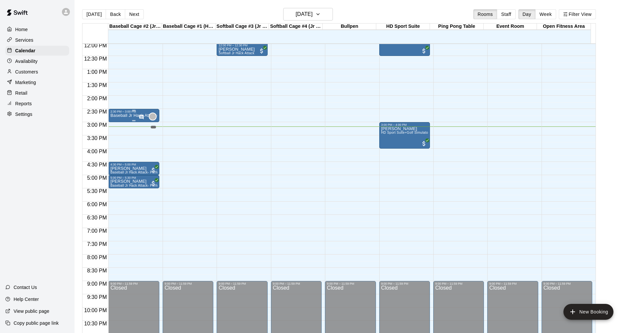
click at [153, 115] on div "" at bounding box center [153, 117] width 8 height 8
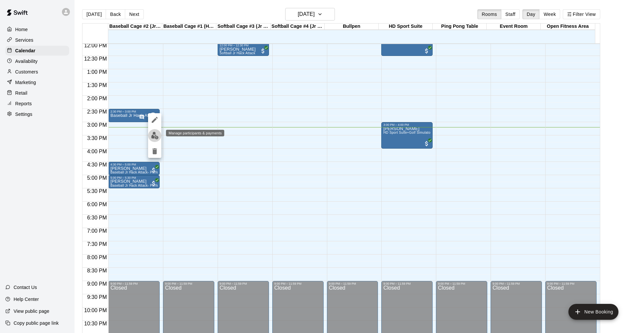
click at [153, 133] on img "edit" at bounding box center [155, 136] width 8 height 8
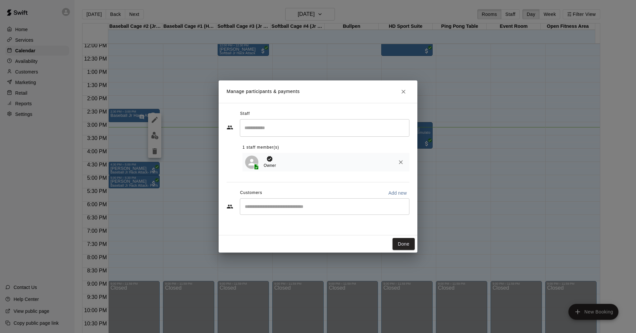
click at [280, 205] on input "Start typing to search customers..." at bounding box center [325, 207] width 164 height 7
click at [303, 212] on div "​" at bounding box center [325, 207] width 170 height 17
click at [316, 209] on input "Start typing to search customers..." at bounding box center [325, 207] width 164 height 7
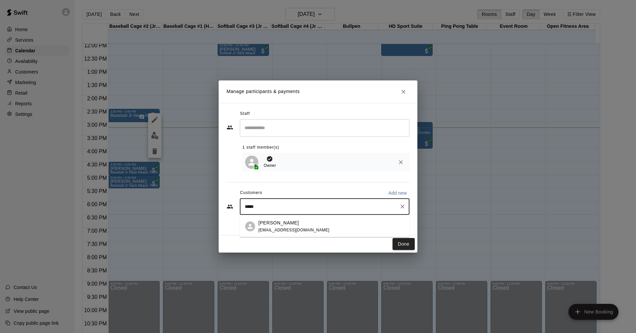
type input "*****"
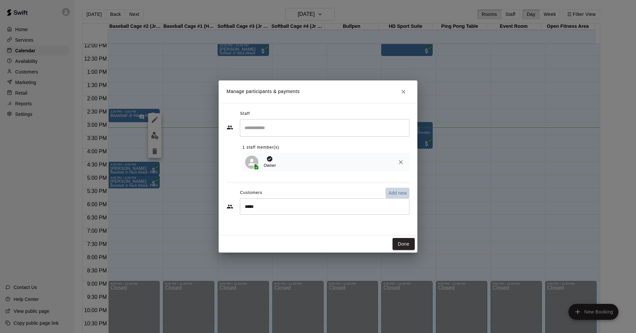
click at [397, 193] on p "Add new" at bounding box center [397, 193] width 19 height 7
select select "**"
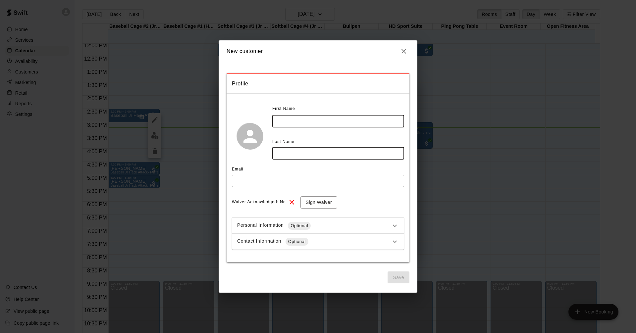
click at [314, 126] on input "text" at bounding box center [338, 121] width 132 height 12
type input "*****"
click at [304, 156] on input "text" at bounding box center [338, 153] width 132 height 12
type input "*******"
click at [268, 179] on input "text" at bounding box center [318, 181] width 172 height 12
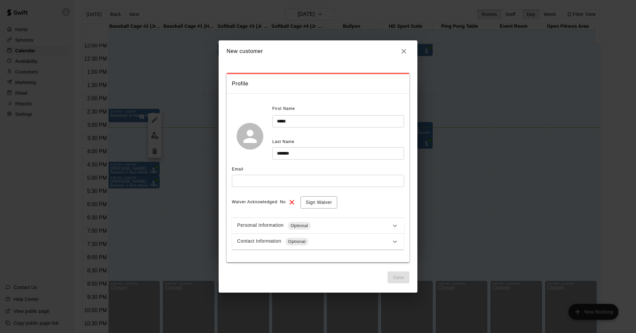
click at [465, 222] on div "**********" at bounding box center [318, 166] width 636 height 333
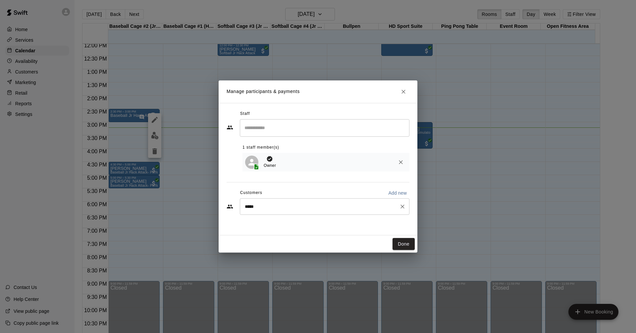
click at [292, 209] on input "*****" at bounding box center [320, 207] width 154 height 7
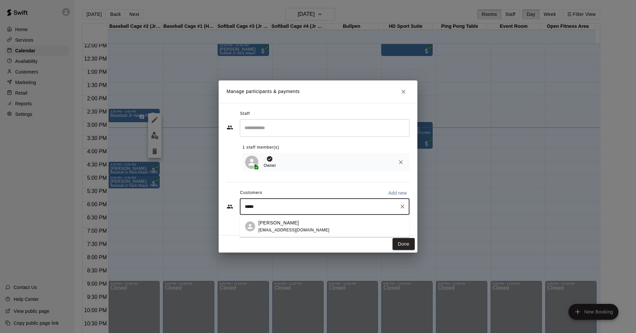
drag, startPoint x: 260, startPoint y: 205, endPoint x: 242, endPoint y: 204, distance: 17.6
click at [243, 204] on div "***** ​" at bounding box center [325, 207] width 170 height 17
type input "****"
click at [180, 116] on div "Manage participants & payments Staff ​ 1 staff member(s) Owner Customers Add ne…" at bounding box center [318, 166] width 636 height 333
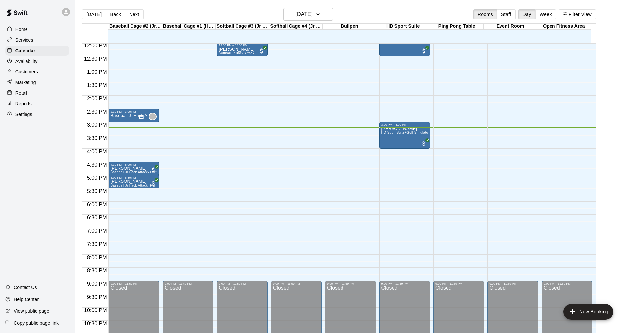
click at [138, 116] on p "Baseball Jr Hack Attack- Perfect for all skill levels" at bounding box center [133, 116] width 47 height 0
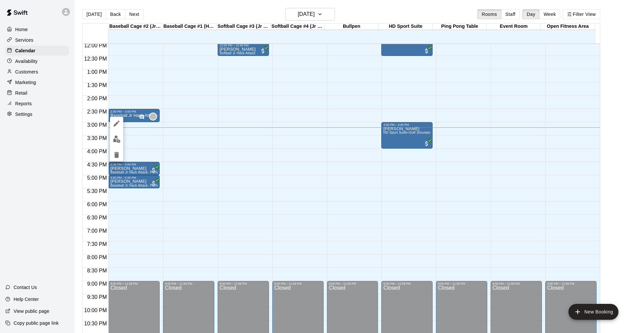
click at [145, 117] on div at bounding box center [318, 166] width 636 height 333
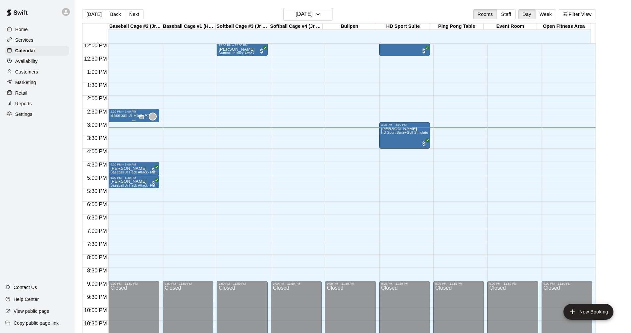
click at [151, 116] on div "" at bounding box center [153, 117] width 8 height 8
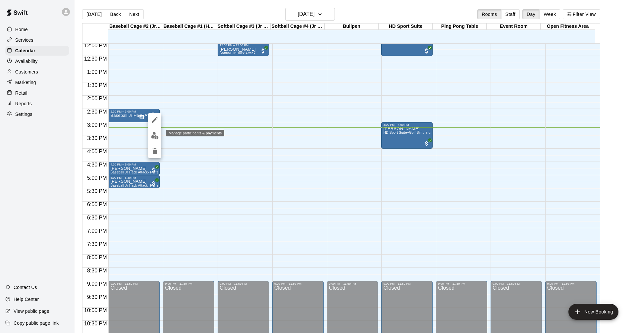
click at [153, 133] on img "edit" at bounding box center [155, 136] width 8 height 8
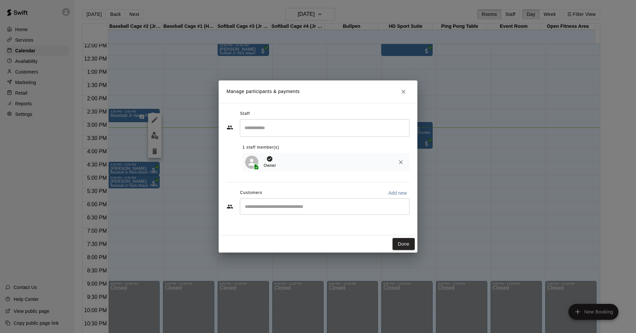
click at [284, 210] on input "Start typing to search customers..." at bounding box center [325, 207] width 164 height 7
click at [283, 210] on input "Start typing to search customers..." at bounding box center [325, 207] width 164 height 7
click at [298, 205] on input "Start typing to search customers..." at bounding box center [325, 207] width 164 height 7
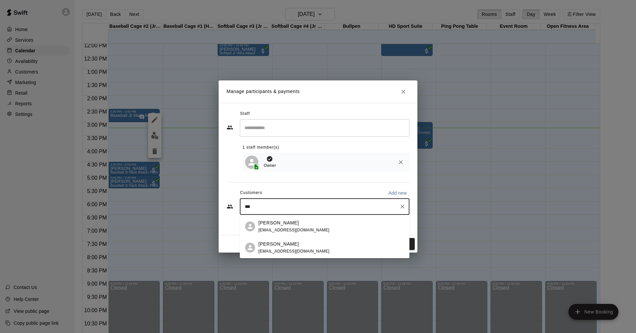
drag, startPoint x: 254, startPoint y: 206, endPoint x: 235, endPoint y: 201, distance: 19.9
click at [243, 209] on input "***" at bounding box center [320, 207] width 154 height 7
type input "***"
click at [394, 192] on p "Add new" at bounding box center [397, 193] width 19 height 7
select select "**"
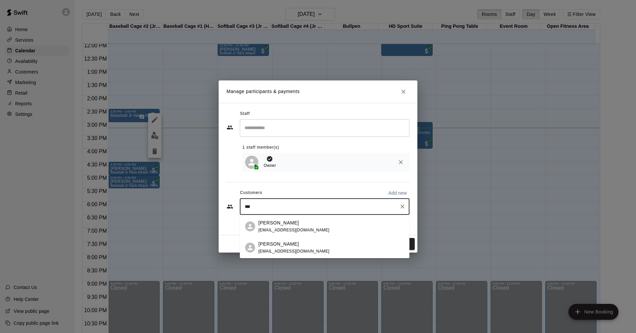
select select "**"
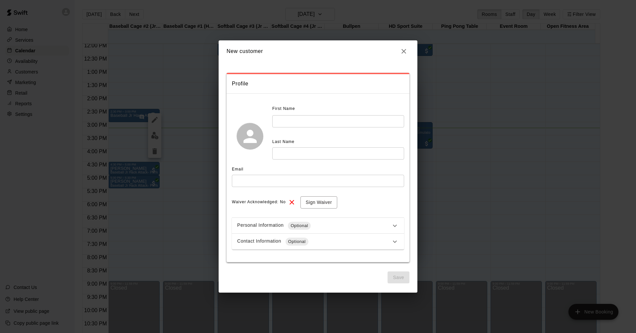
click at [319, 121] on input "text" at bounding box center [338, 121] width 132 height 12
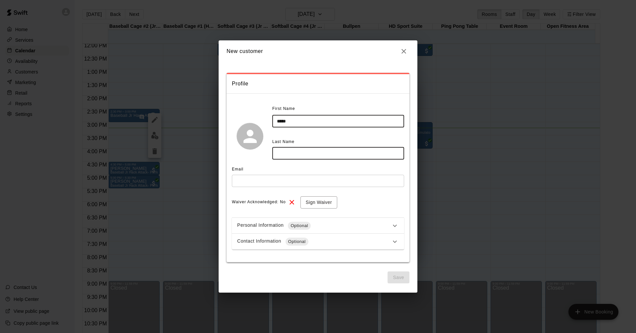
type input "*****"
click at [288, 150] on input "text" at bounding box center [338, 153] width 132 height 12
type input "*******"
click at [353, 181] on input "text" at bounding box center [318, 181] width 172 height 12
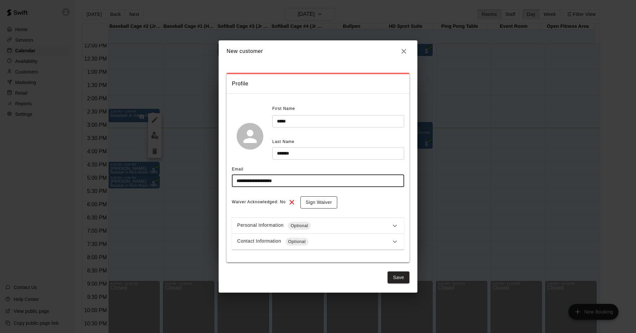
type input "**********"
click at [330, 205] on button "Sign Waiver" at bounding box center [319, 203] width 37 height 12
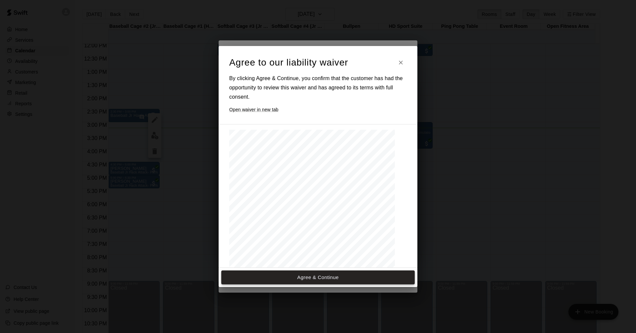
click at [333, 278] on button "Agree & Continue" at bounding box center [318, 278] width 194 height 14
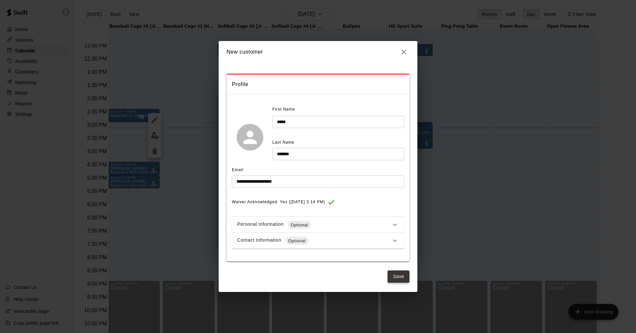
click at [395, 275] on button "Save" at bounding box center [399, 277] width 22 height 12
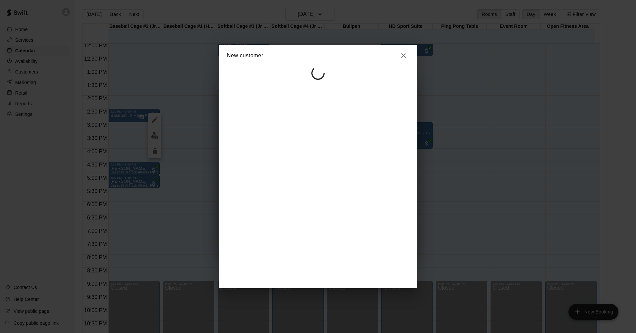
select select "**"
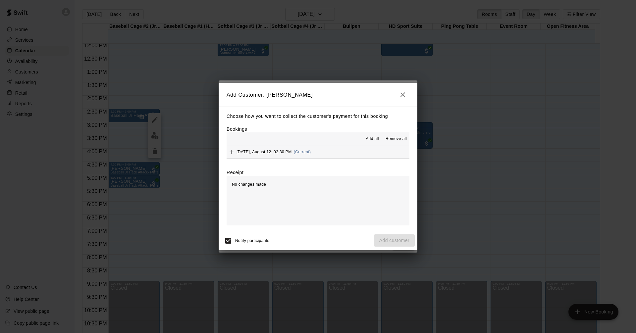
click at [342, 152] on button "[DATE], August 12: 02:30 PM (Current)" at bounding box center [318, 152] width 183 height 12
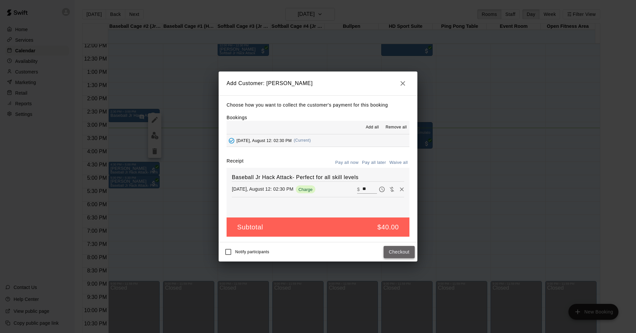
click at [395, 251] on button "Checkout" at bounding box center [399, 252] width 31 height 12
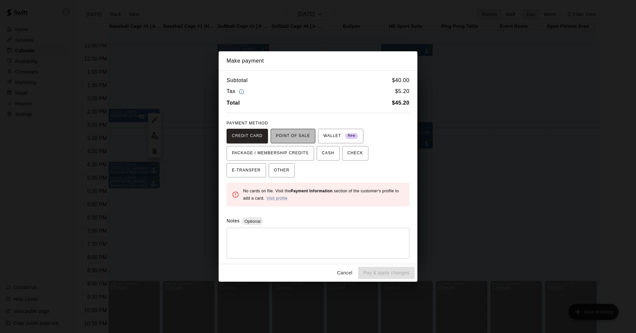
click at [294, 135] on span "POINT OF SALE" at bounding box center [293, 136] width 34 height 11
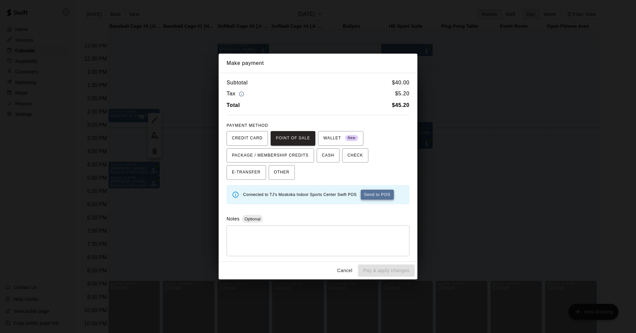
click at [376, 197] on button "Send to POS" at bounding box center [377, 195] width 33 height 10
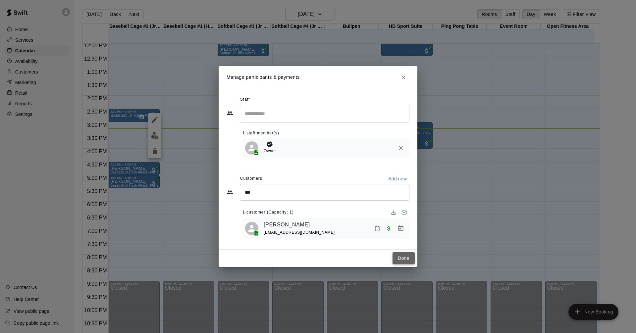
click at [402, 259] on button "Done" at bounding box center [404, 259] width 22 height 12
